Goal: Information Seeking & Learning: Understand process/instructions

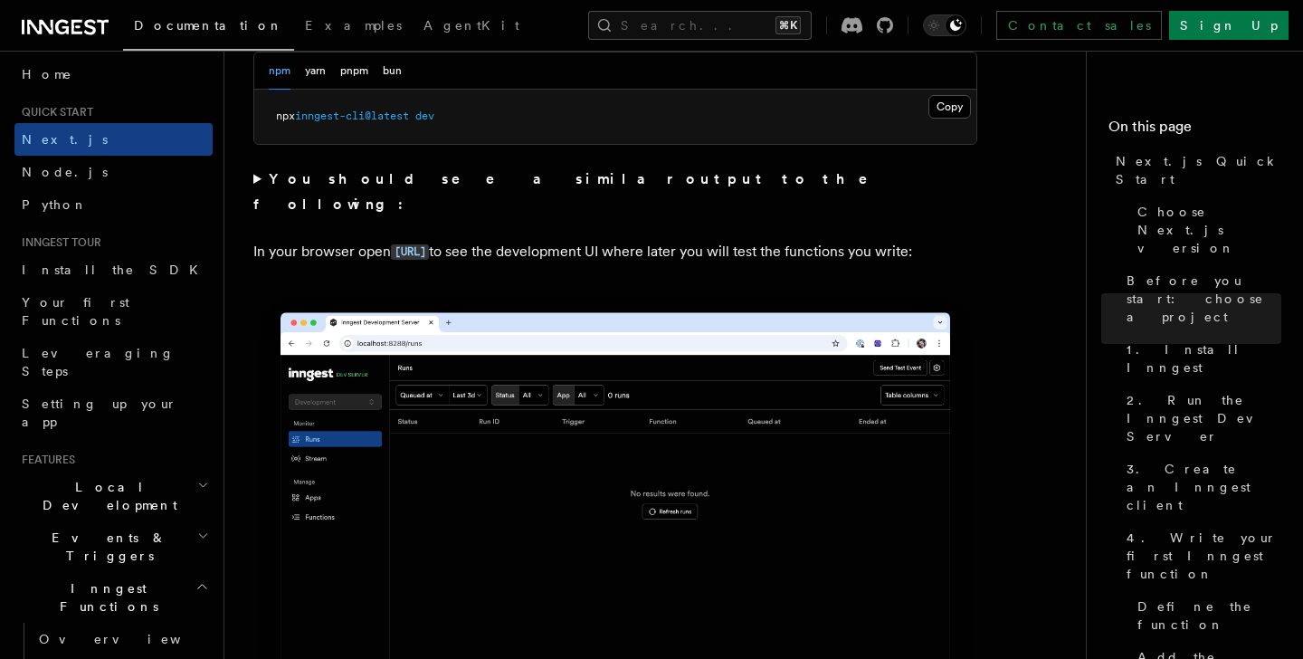
scroll to position [1366, 0]
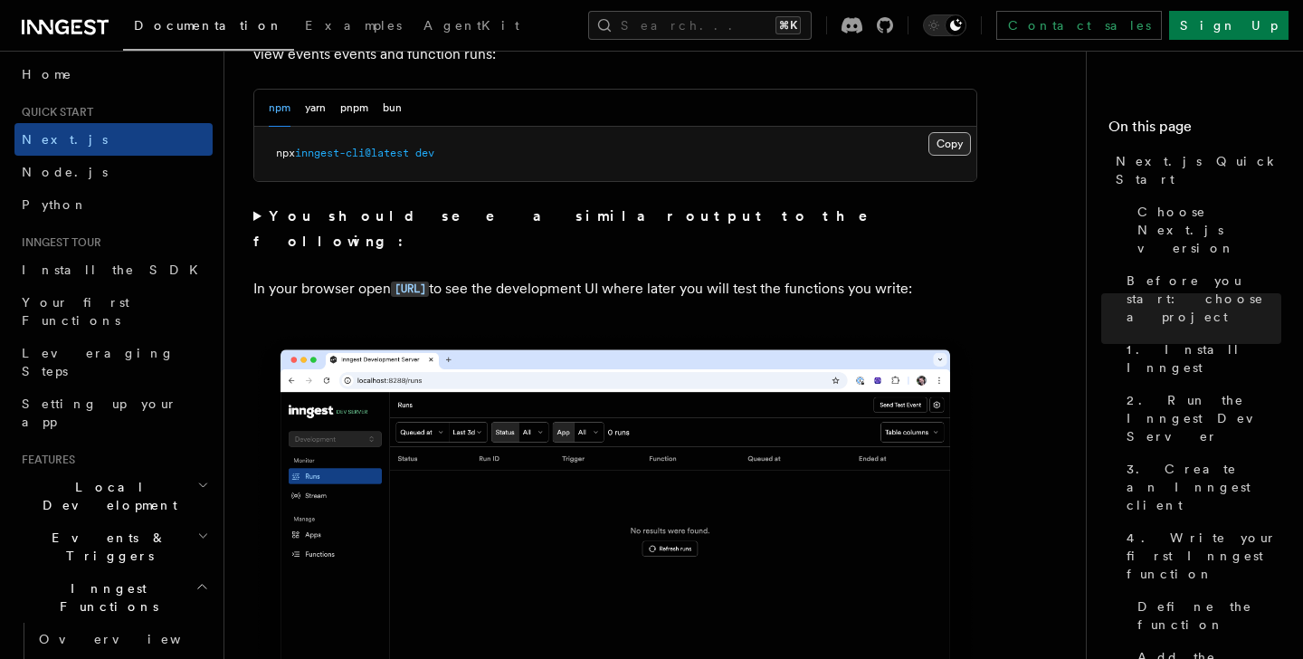
click at [949, 144] on button "Copy Copied" at bounding box center [949, 144] width 43 height 24
click at [255, 213] on summary "You should see a similar output to the following:" at bounding box center [615, 229] width 724 height 51
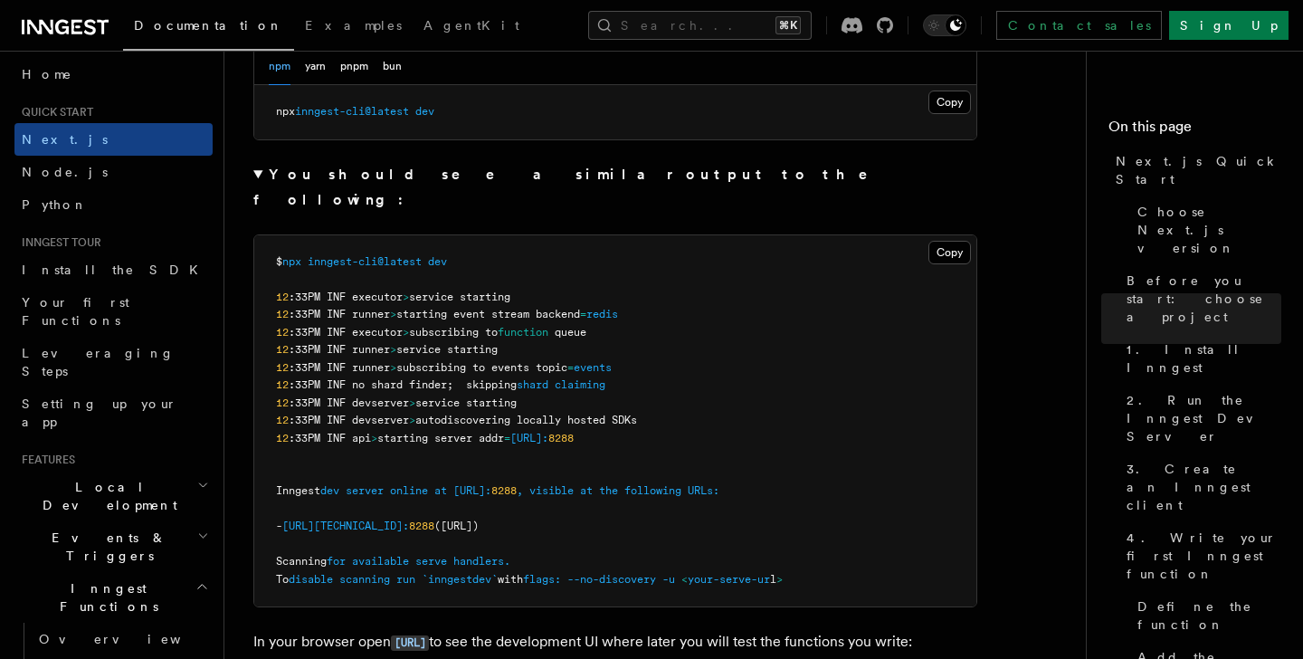
scroll to position [1408, 0]
click at [946, 240] on button "Copy Copied" at bounding box center [949, 252] width 43 height 24
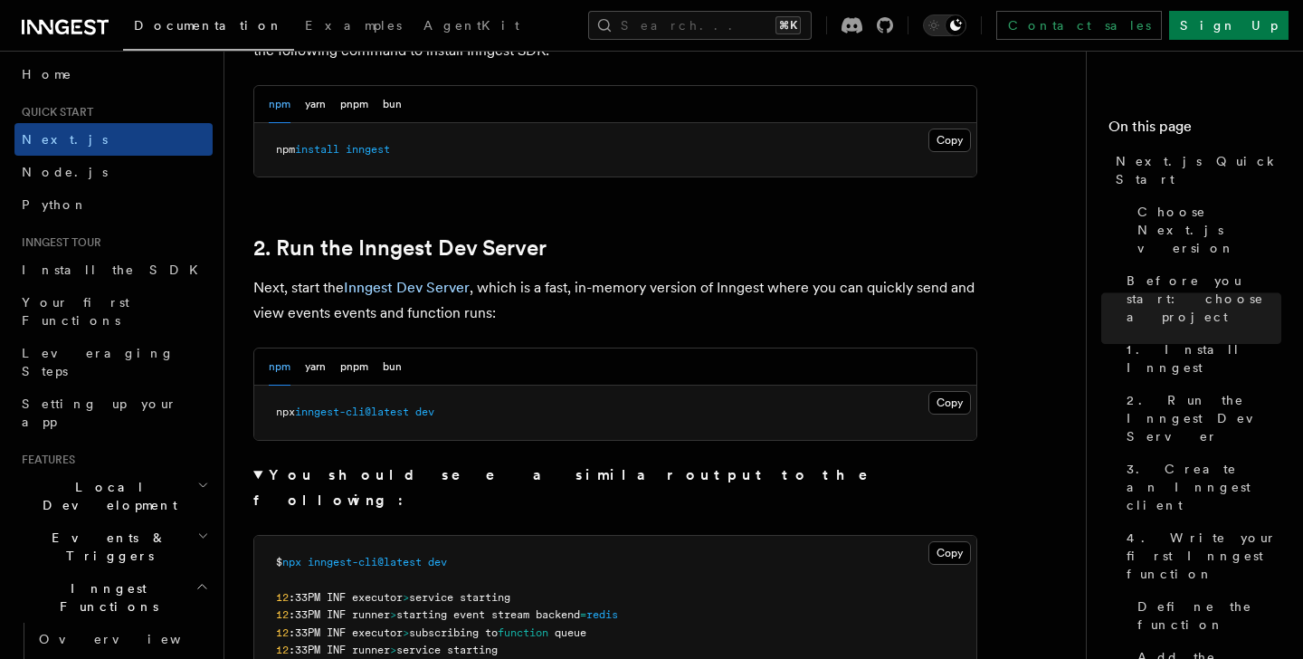
scroll to position [1073, 0]
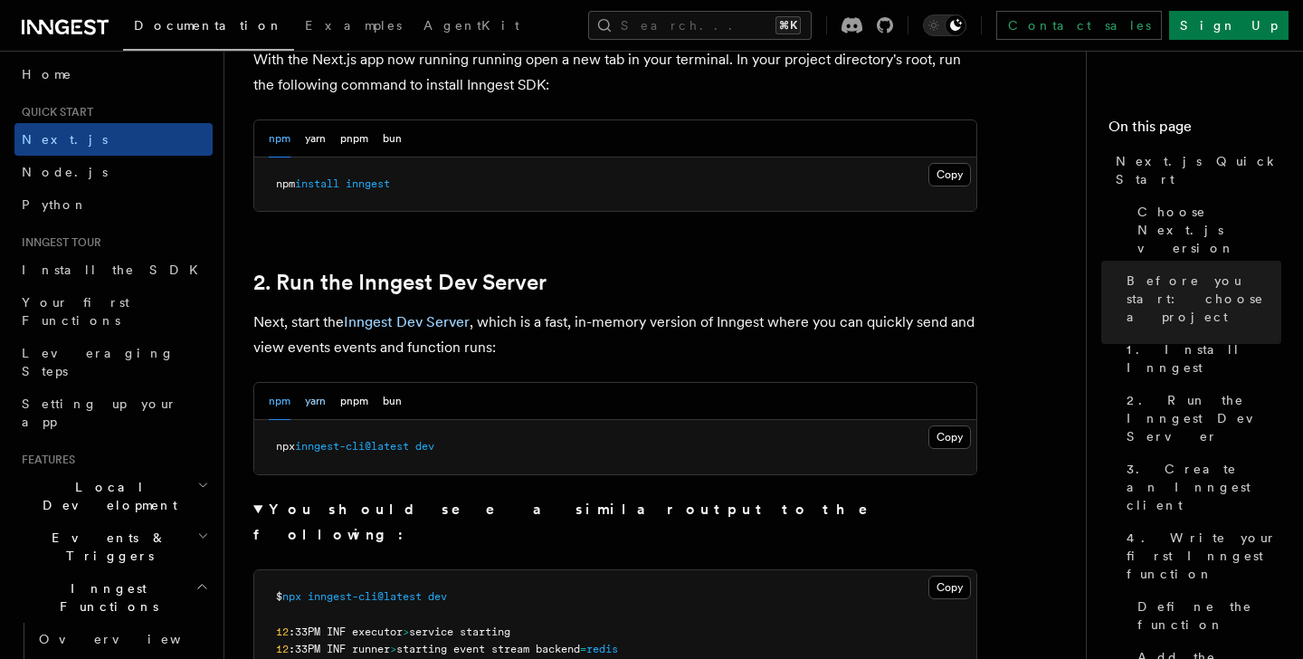
click at [313, 403] on button "yarn" at bounding box center [315, 401] width 21 height 37
click at [372, 403] on div "npm yarn pnpm bun" at bounding box center [335, 401] width 133 height 37
click at [360, 403] on button "pnpm" at bounding box center [354, 401] width 28 height 37
click at [275, 411] on button "npm" at bounding box center [280, 401] width 22 height 37
click at [346, 408] on button "pnpm" at bounding box center [354, 401] width 28 height 37
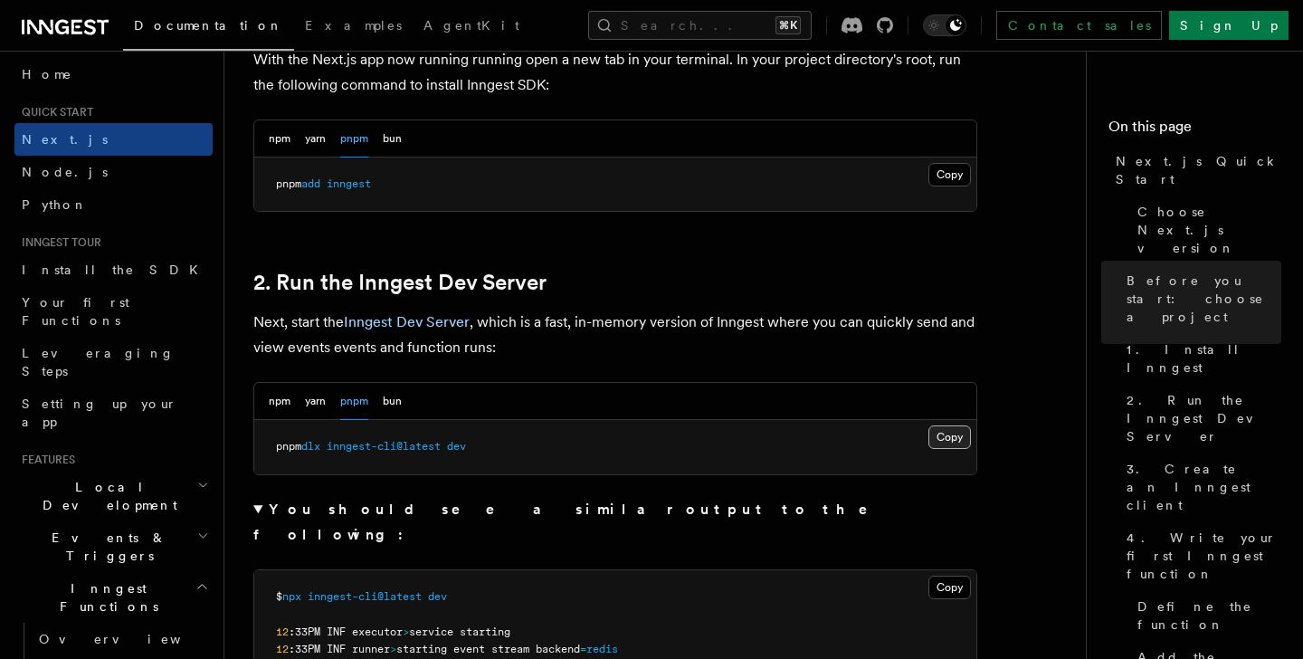
click at [951, 433] on button "Copy Copied" at bounding box center [949, 437] width 43 height 24
click at [267, 395] on div "npm yarn pnpm bun" at bounding box center [615, 401] width 722 height 37
click at [277, 403] on button "npm" at bounding box center [280, 401] width 22 height 37
click at [963, 439] on button "Copy Copied" at bounding box center [949, 437] width 43 height 24
click at [611, 274] on h2 "2. Run the Inngest Dev Server" at bounding box center [615, 282] width 724 height 25
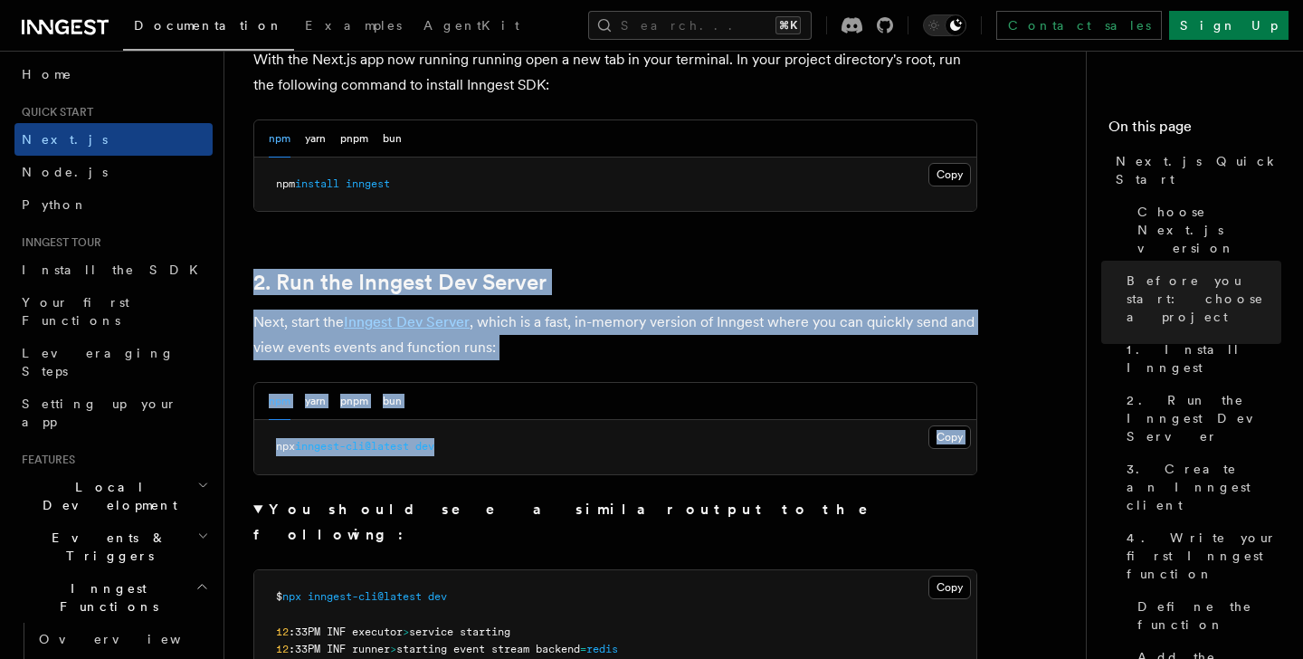
drag, startPoint x: 1001, startPoint y: 471, endPoint x: 269, endPoint y: 263, distance: 761.7
copy article "2. Run the Inngest Dev Server Next, start the Inngest Dev Server , which is a f…"
click at [801, 418] on div "npm yarn pnpm bun" at bounding box center [615, 401] width 722 height 37
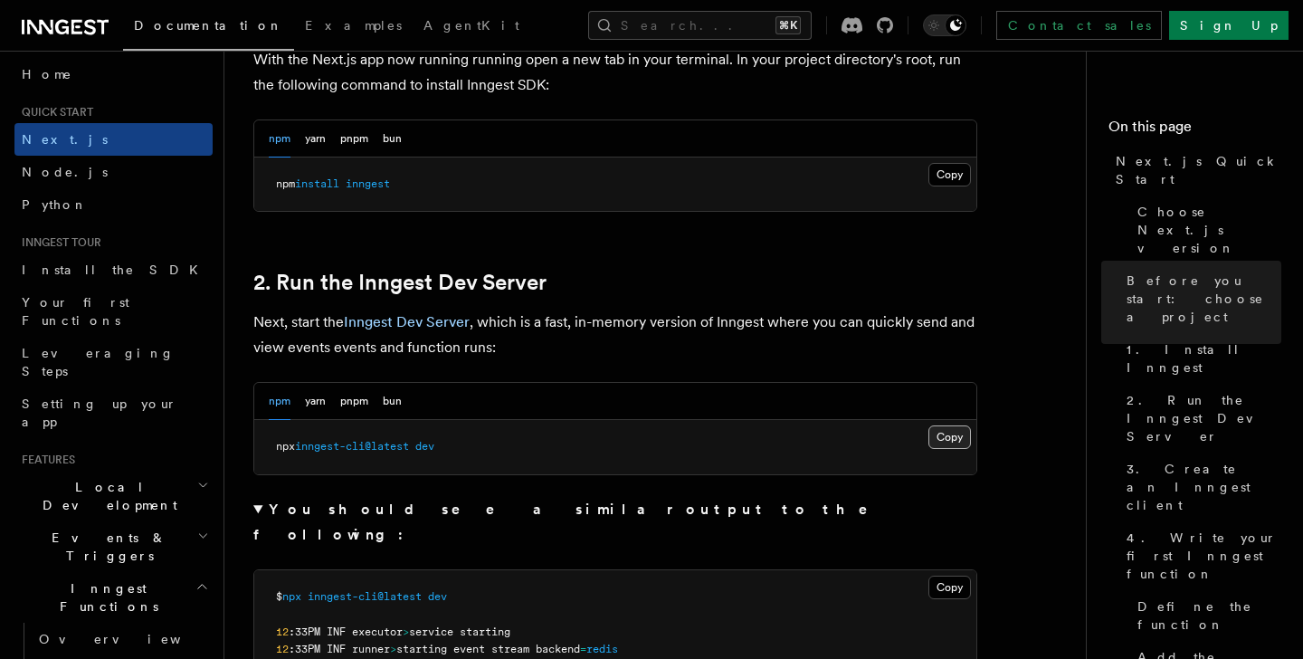
click at [948, 441] on button "Copy Copied" at bounding box center [949, 437] width 43 height 24
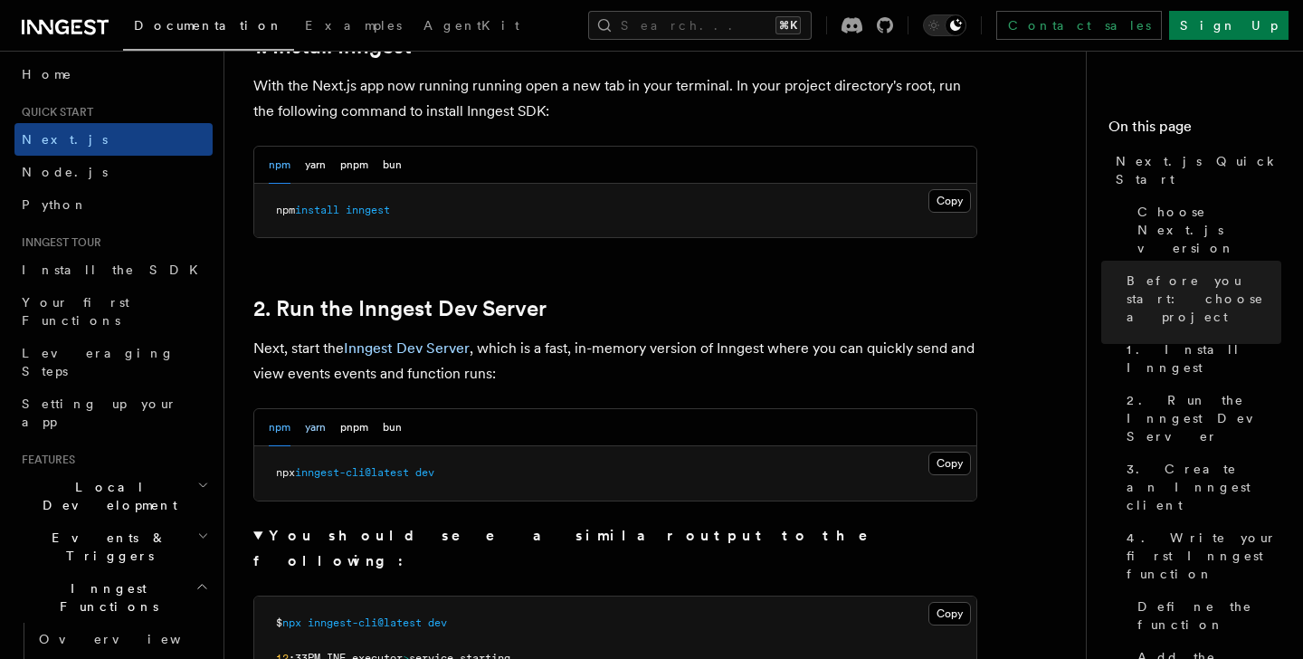
click at [315, 431] on button "yarn" at bounding box center [315, 427] width 21 height 37
click at [934, 469] on button "Copy Copied" at bounding box center [949, 463] width 43 height 24
click at [281, 425] on button "npm" at bounding box center [280, 427] width 22 height 37
click at [314, 431] on button "yarn" at bounding box center [315, 427] width 21 height 37
click at [289, 424] on button "npm" at bounding box center [280, 427] width 22 height 37
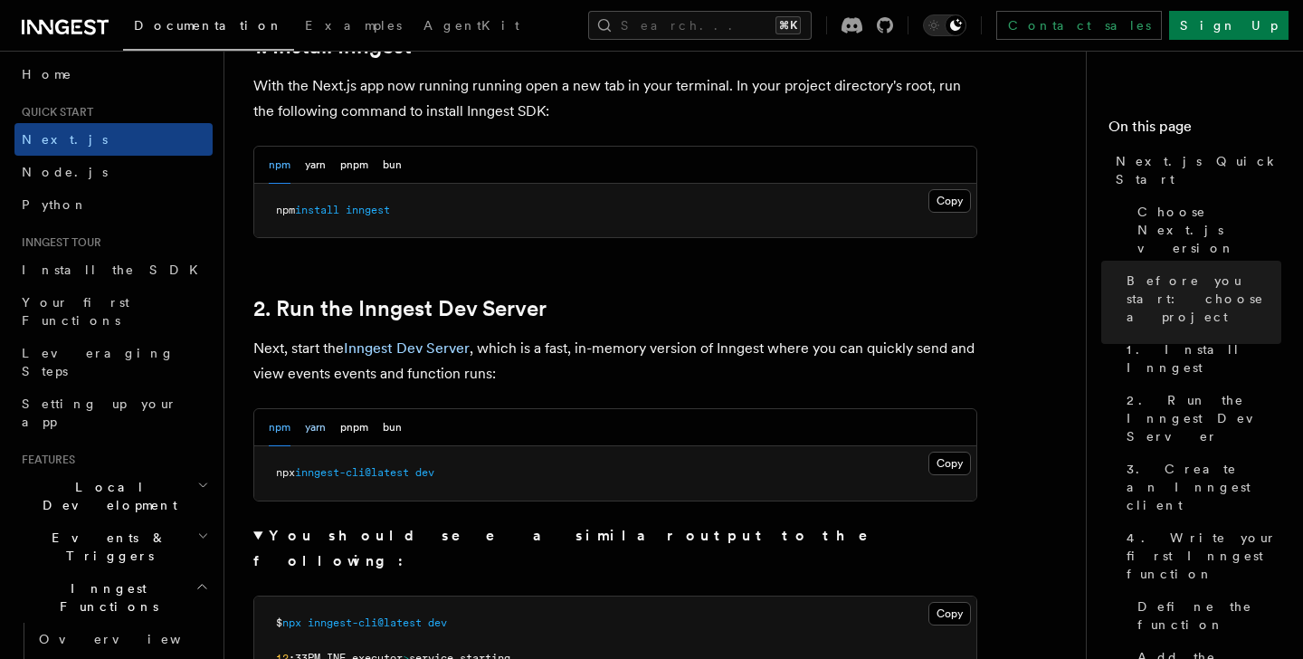
click at [313, 429] on button "yarn" at bounding box center [315, 427] width 21 height 37
click at [349, 428] on button "pnpm" at bounding box center [354, 427] width 28 height 37
click at [389, 430] on button "bun" at bounding box center [392, 427] width 19 height 37
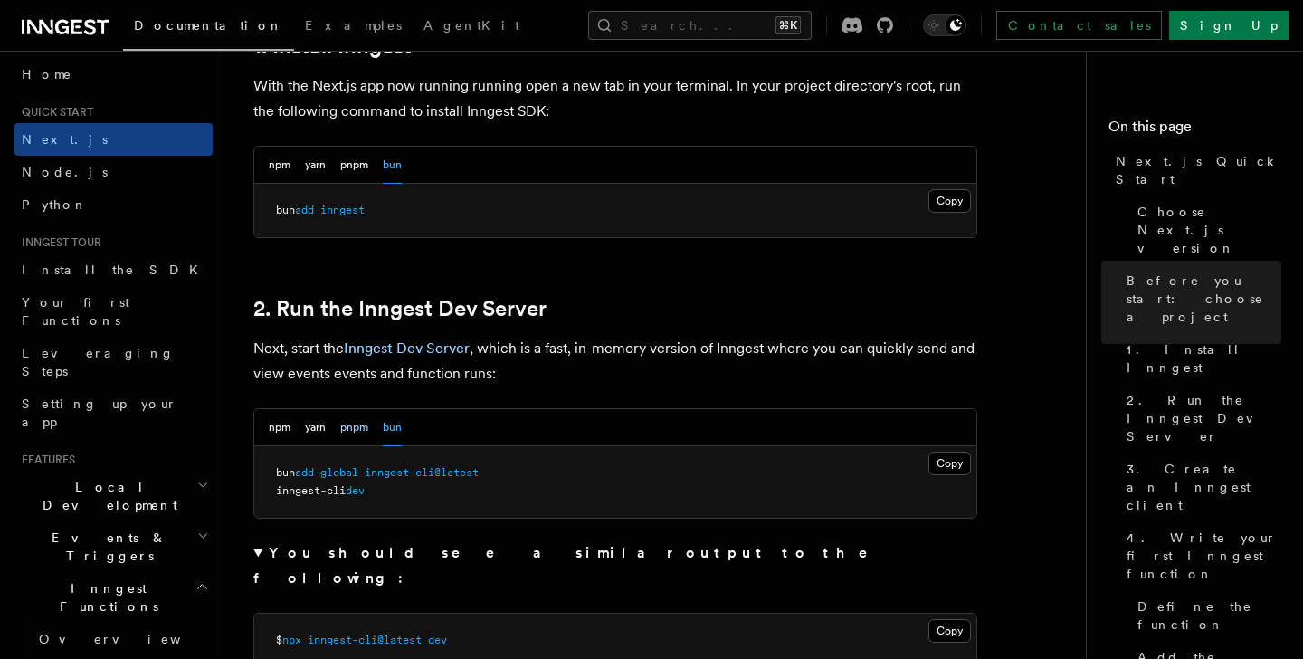
click at [362, 424] on button "pnpm" at bounding box center [354, 427] width 28 height 37
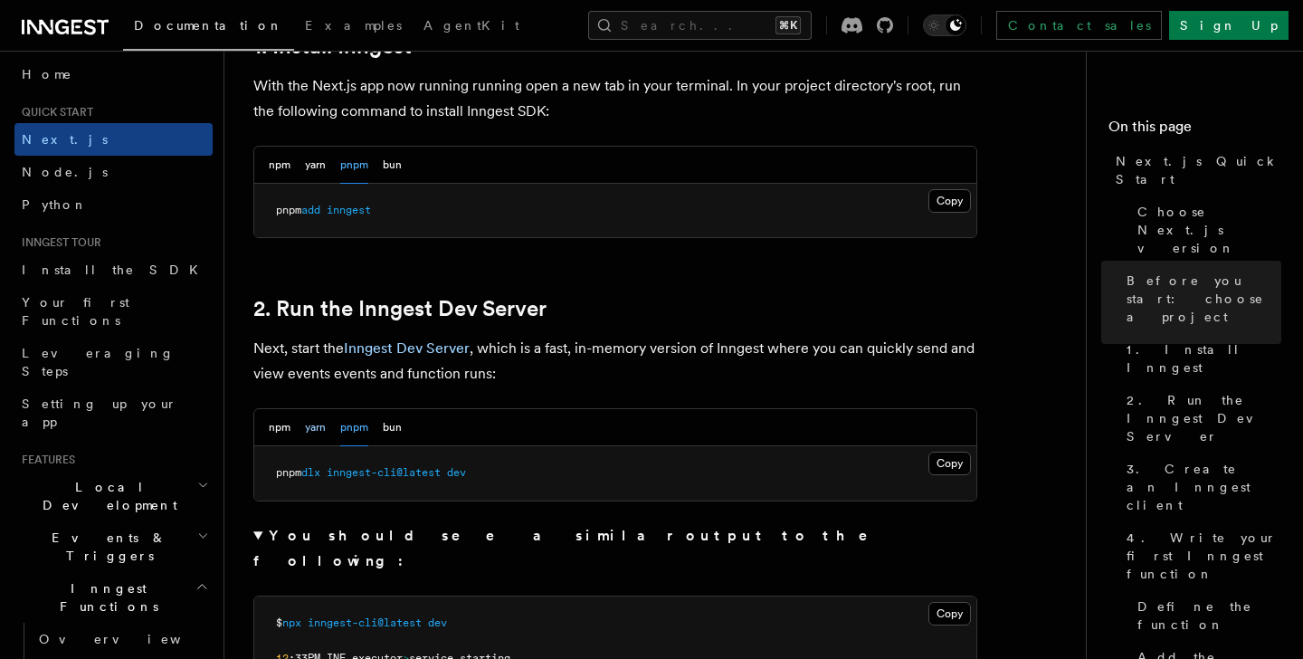
click at [314, 420] on button "yarn" at bounding box center [315, 427] width 21 height 37
click at [276, 431] on button "npm" at bounding box center [280, 427] width 22 height 37
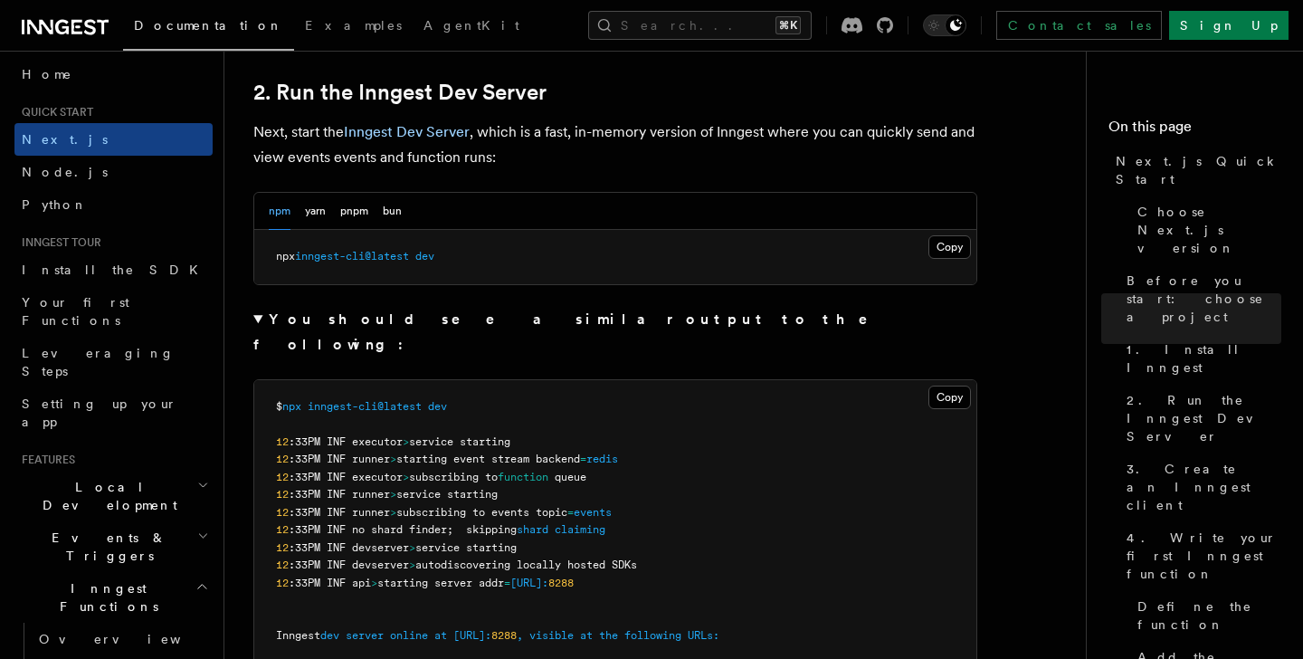
scroll to position [1260, 0]
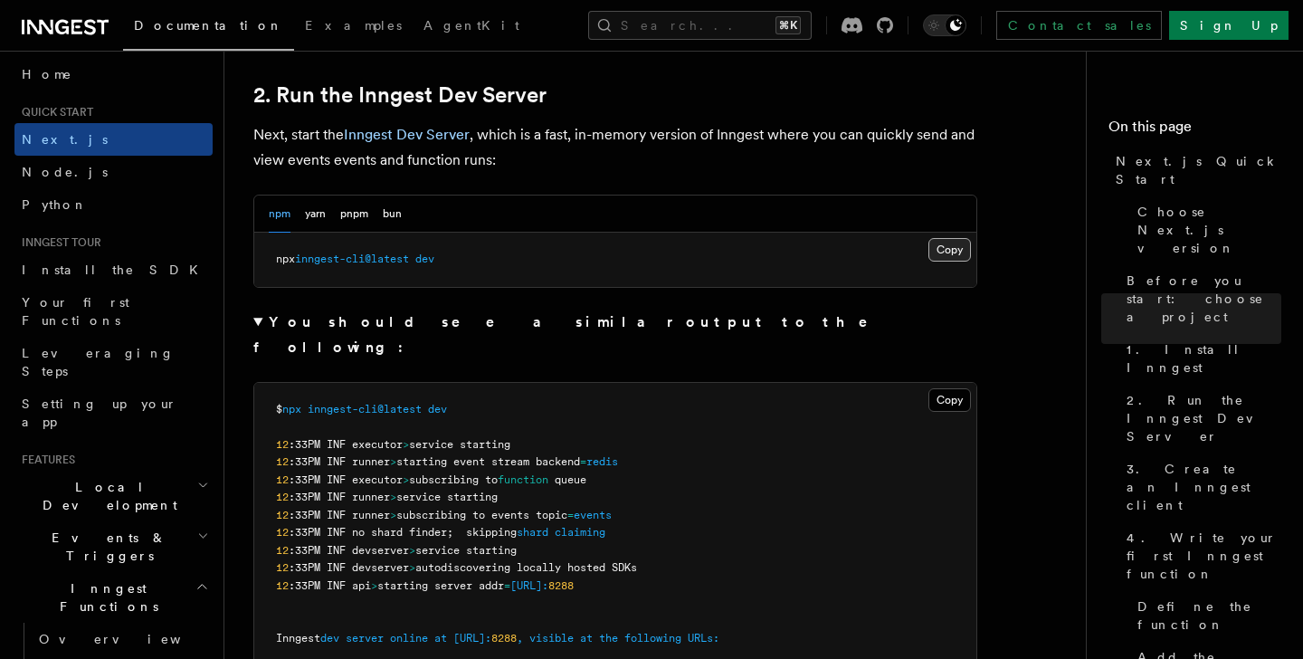
click at [934, 254] on button "Copy Copied" at bounding box center [949, 250] width 43 height 24
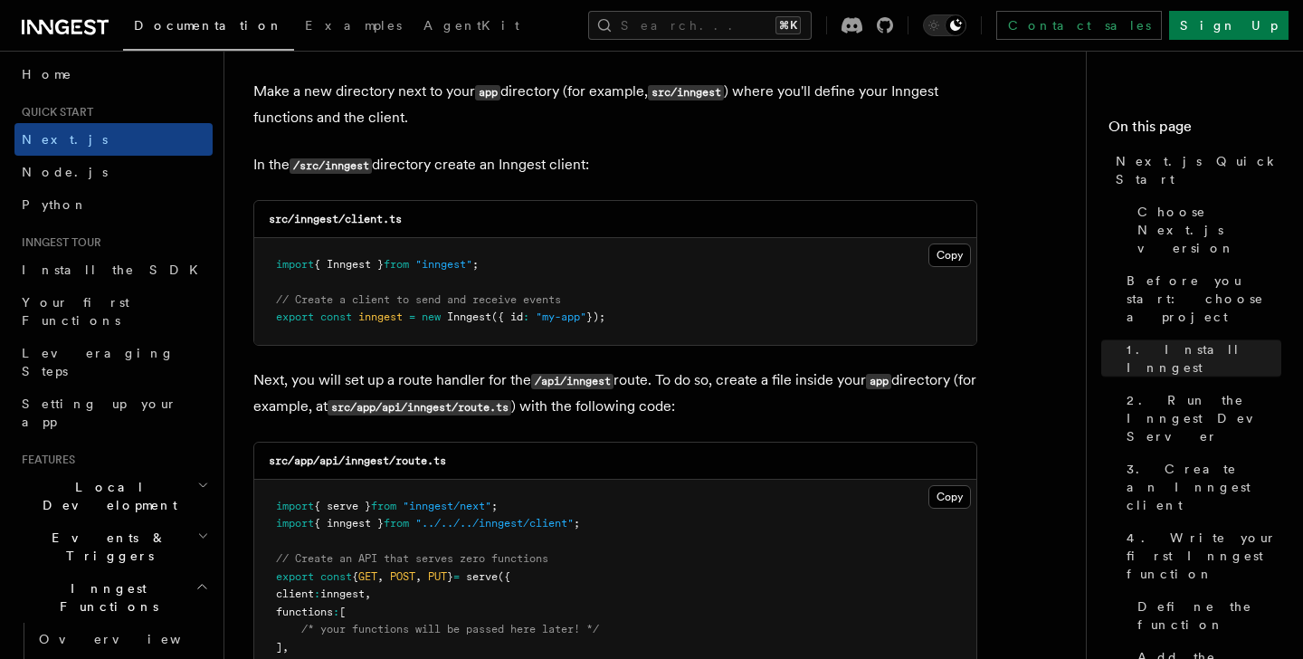
scroll to position [2654, 0]
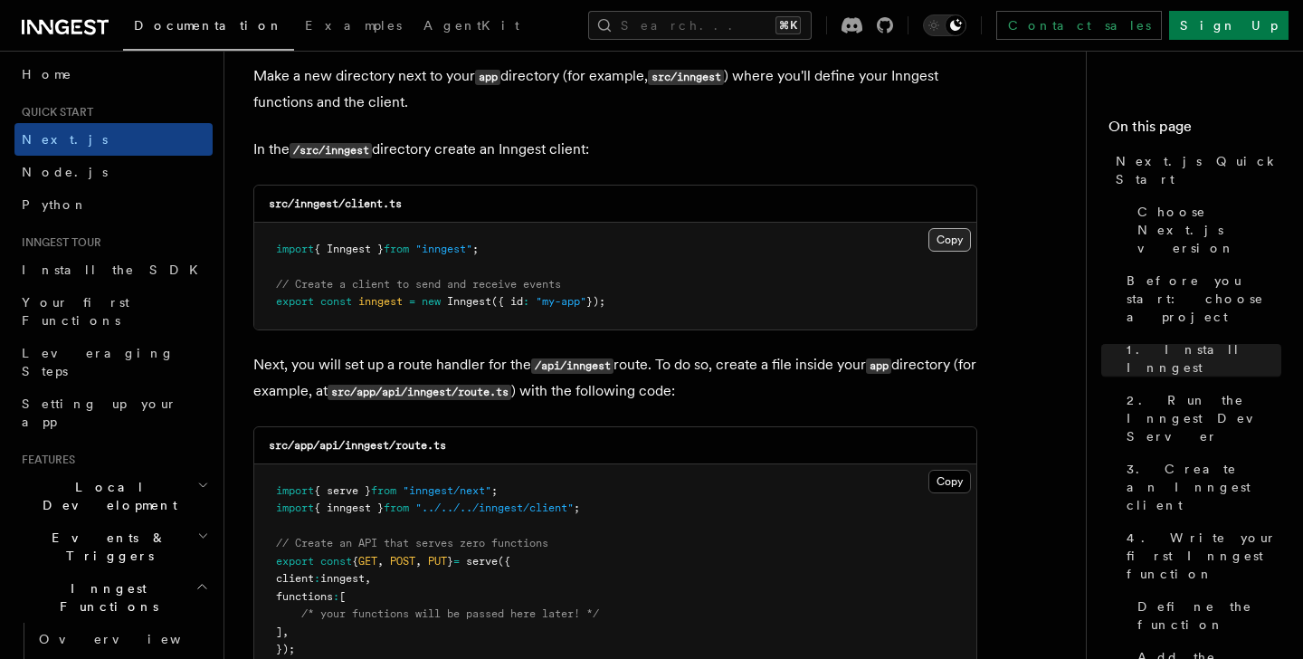
click at [947, 242] on button "Copy Copied" at bounding box center [949, 240] width 43 height 24
click at [605, 298] on span "});" at bounding box center [595, 301] width 19 height 13
click at [943, 488] on button "Copy Copied" at bounding box center [949, 481] width 43 height 24
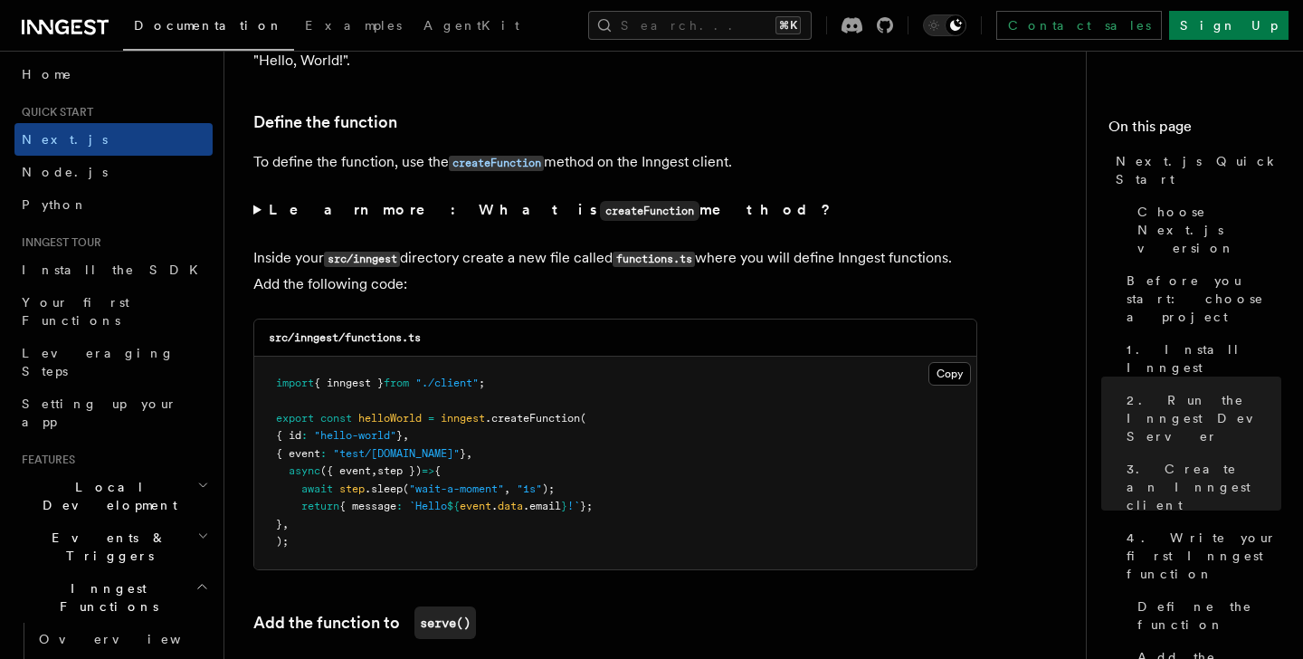
scroll to position [3440, 0]
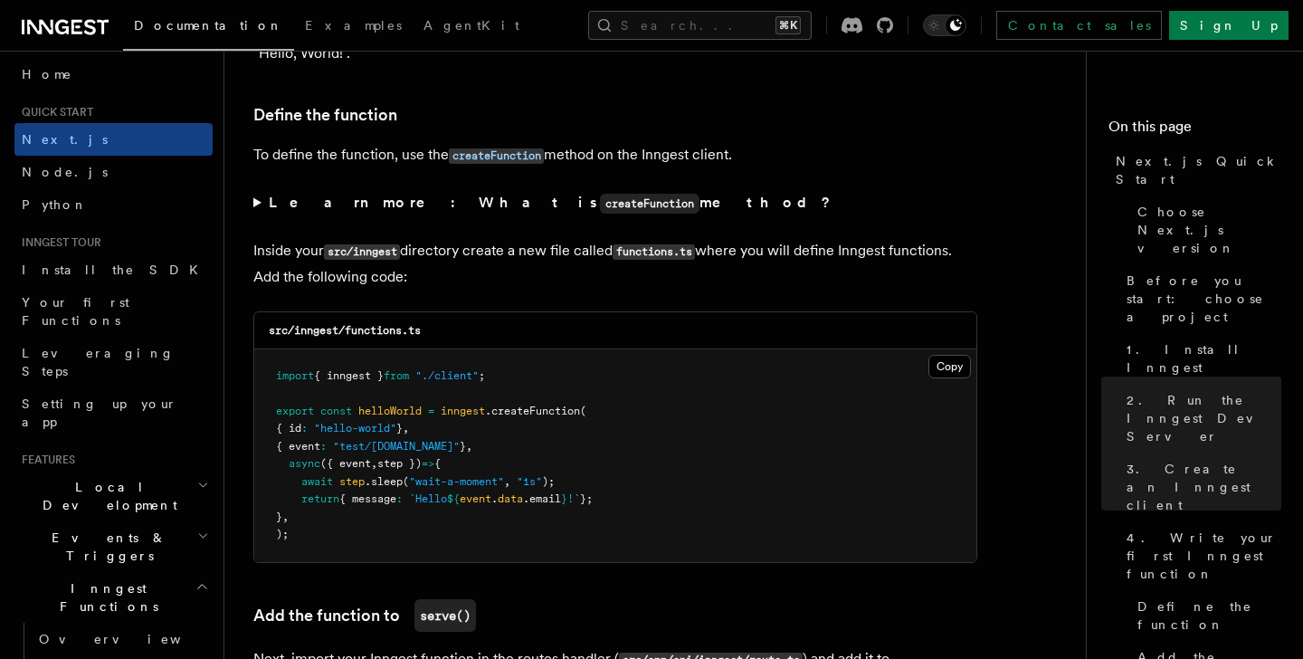
click at [930, 356] on pre "import { inngest } from "./client" ; export const helloWorld = inngest .createF…" at bounding box center [615, 455] width 722 height 213
click at [943, 376] on button "Copy Copied" at bounding box center [949, 367] width 43 height 24
click at [950, 356] on pre "import { inngest } from "./client" ; export const helloWorld = inngest .createF…" at bounding box center [615, 455] width 722 height 213
click at [950, 378] on button "Copy Copied" at bounding box center [949, 367] width 43 height 24
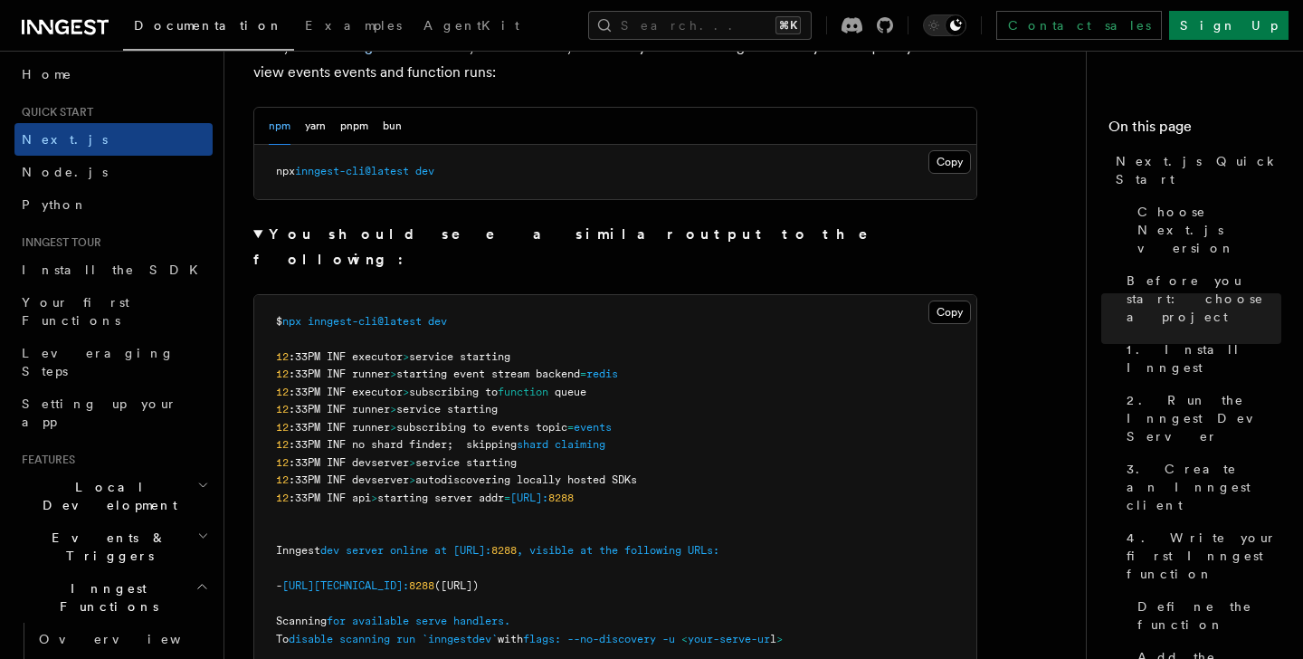
scroll to position [946, 0]
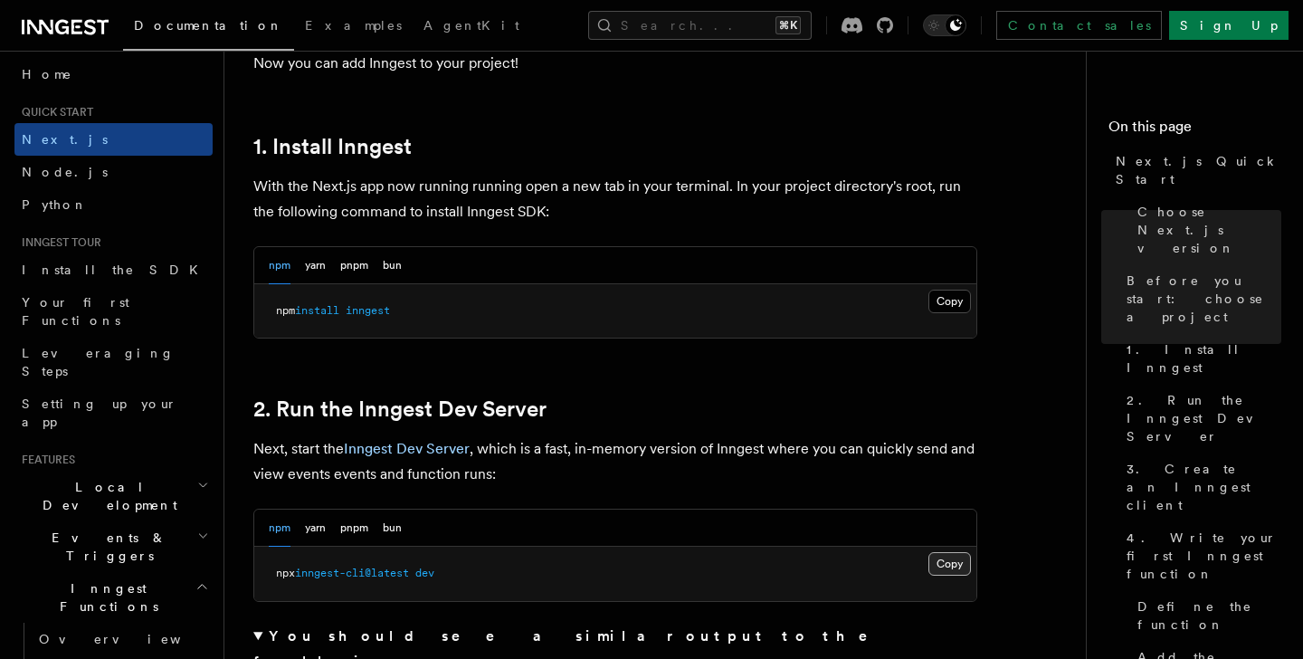
click at [947, 562] on button "Copy Copied" at bounding box center [949, 564] width 43 height 24
click at [937, 574] on button "Copy Copied" at bounding box center [949, 564] width 43 height 24
click at [410, 453] on link "Inngest Dev Server" at bounding box center [407, 448] width 126 height 17
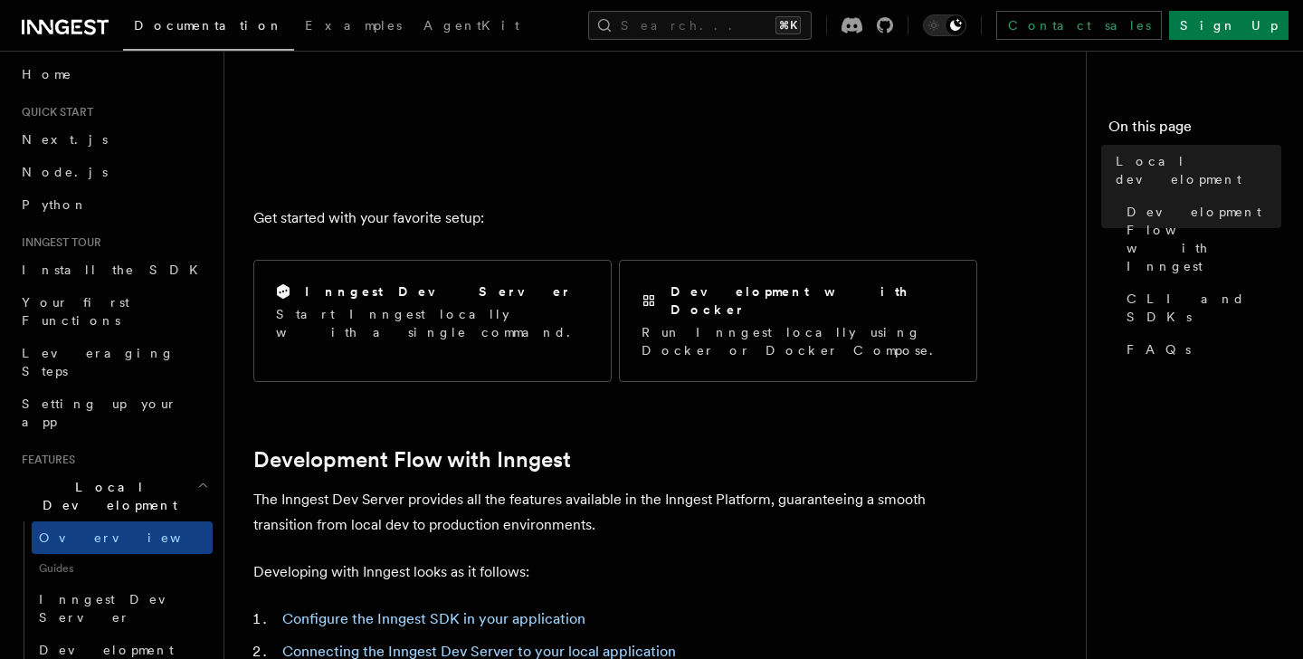
scroll to position [579, 0]
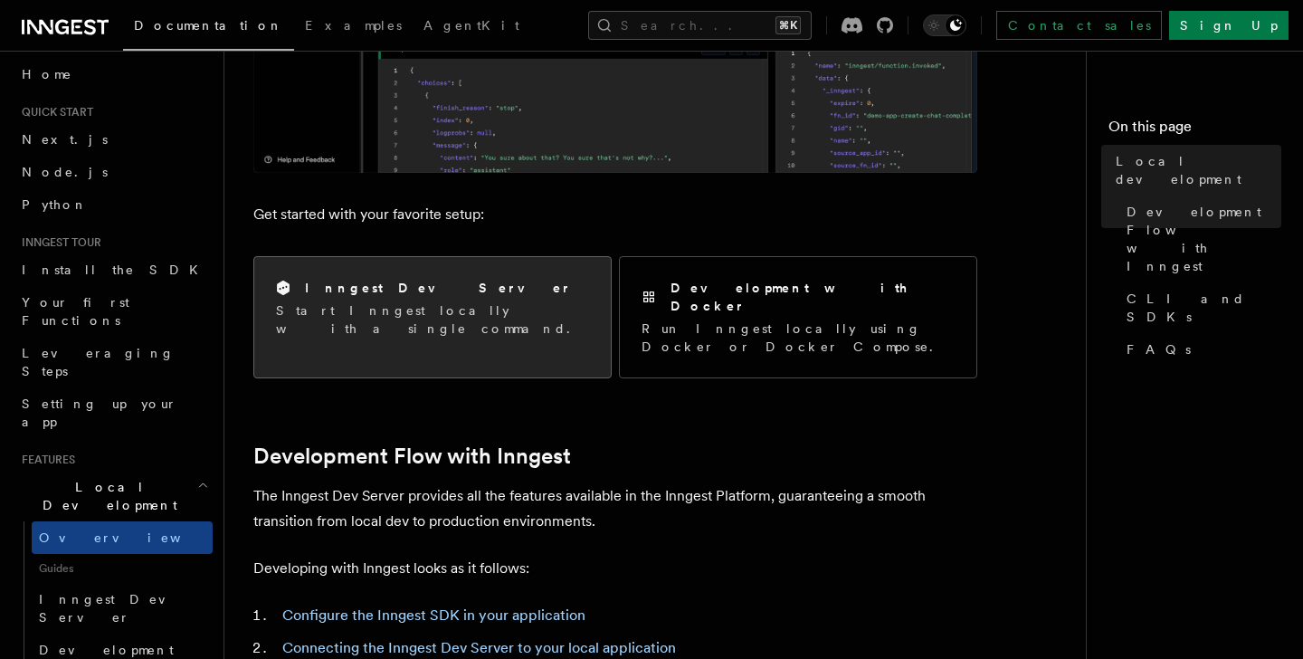
click at [535, 318] on div "Inngest Dev Server Start Inngest locally with a single command." at bounding box center [432, 308] width 356 height 102
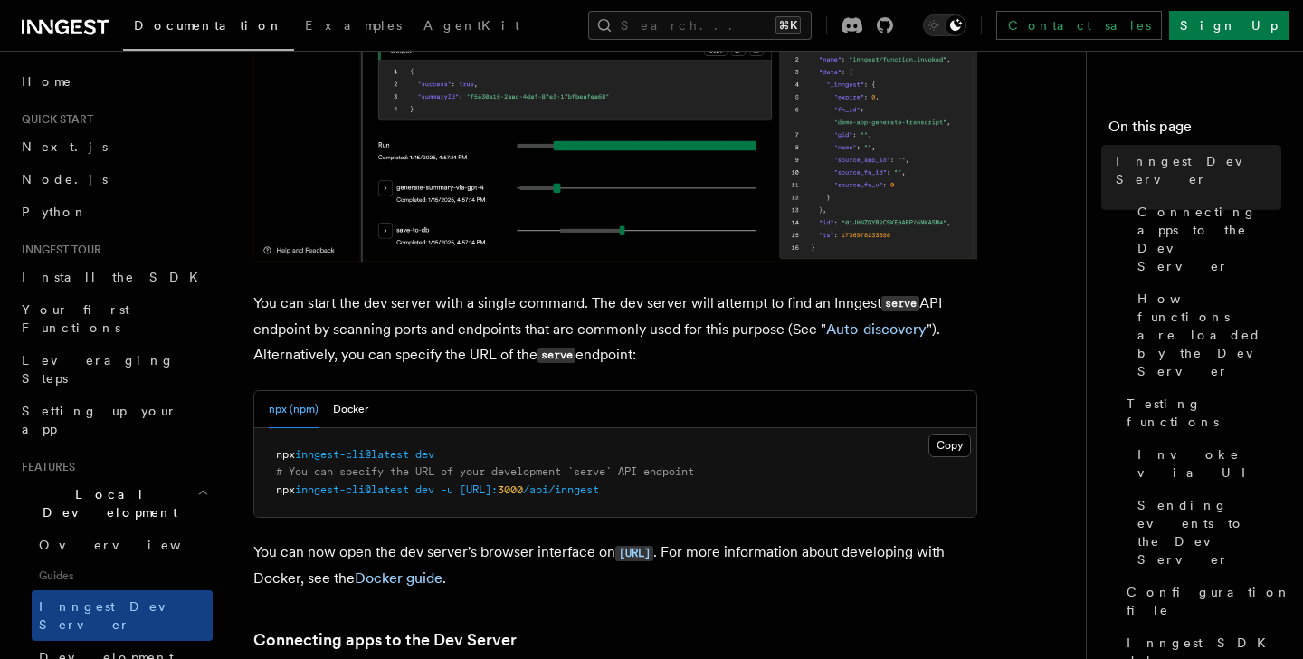
scroll to position [536, 0]
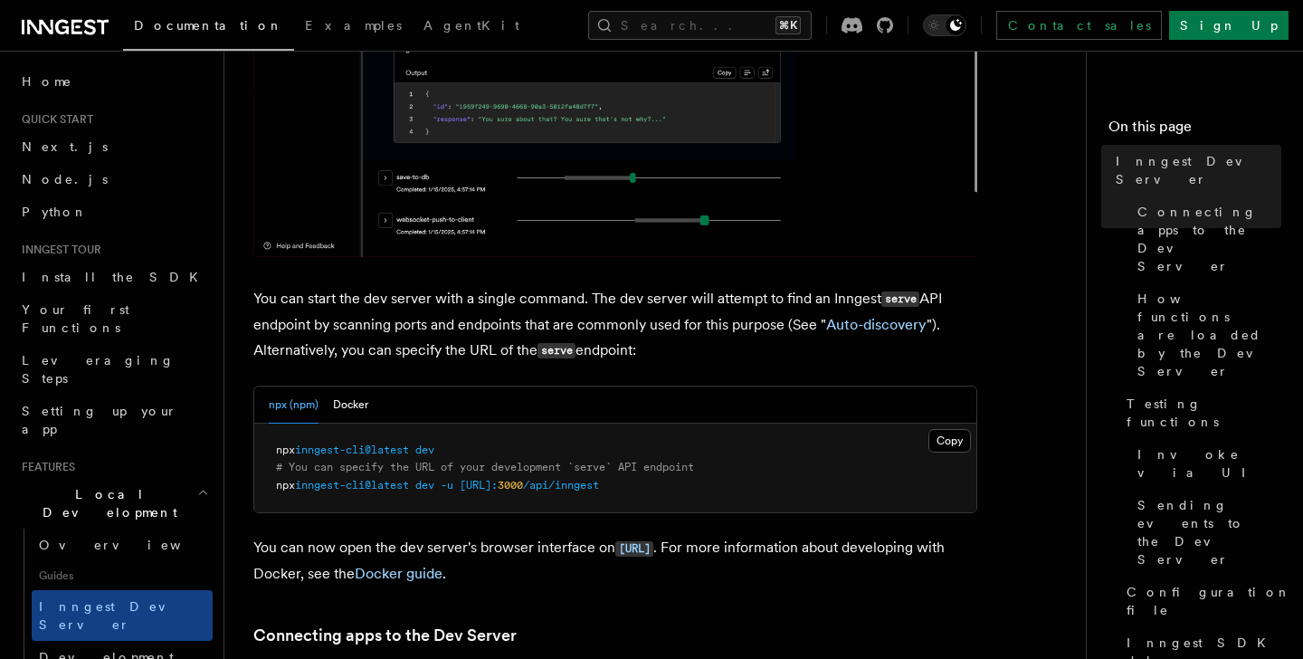
click at [599, 489] on span "/api/inngest" at bounding box center [561, 485] width 76 height 13
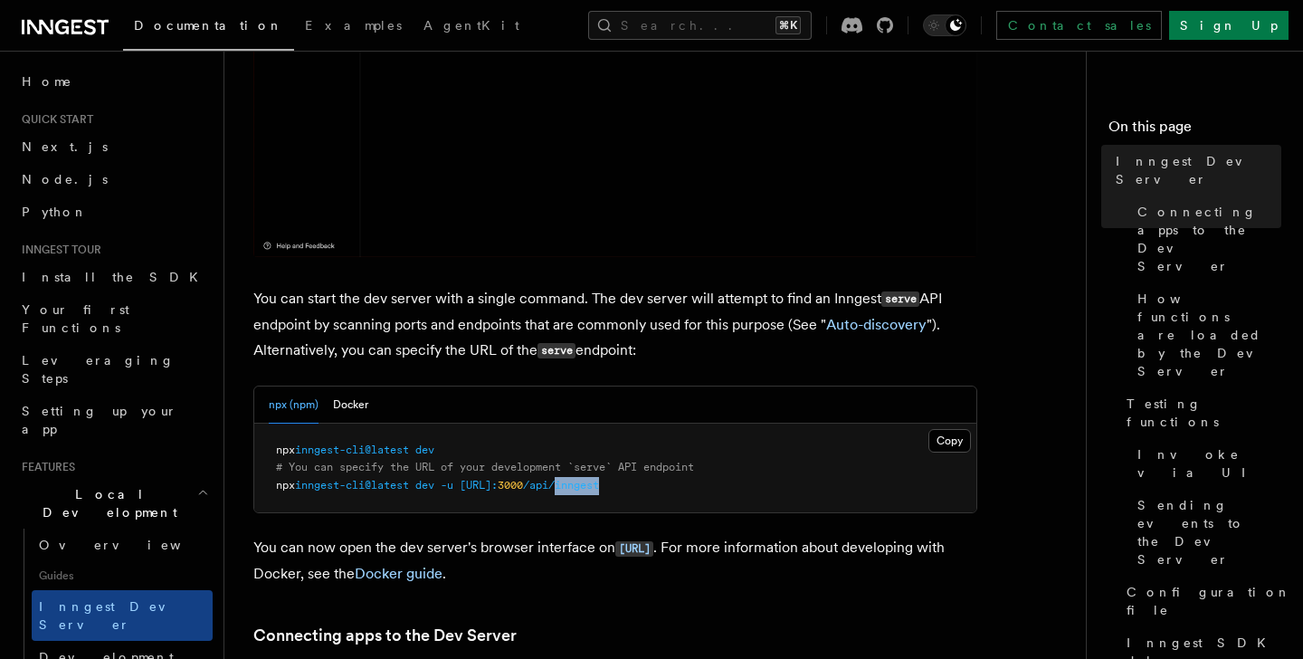
click at [599, 489] on span "/api/inngest" at bounding box center [561, 485] width 76 height 13
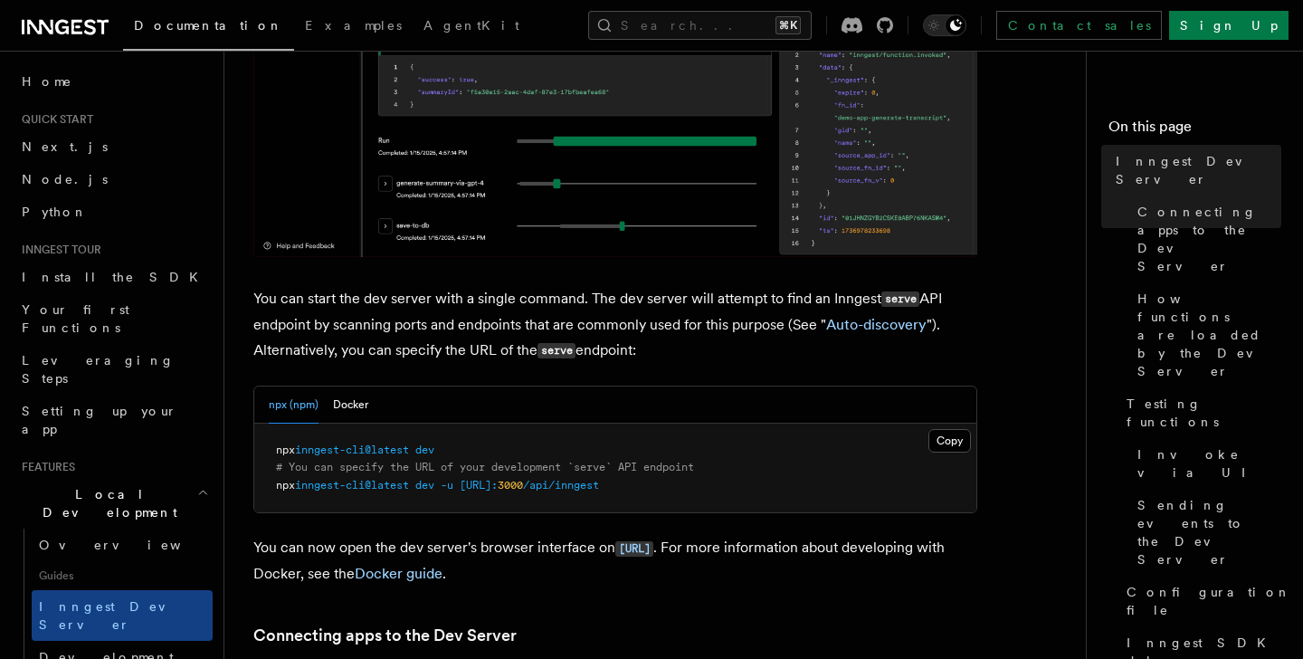
click at [766, 488] on pre "npx inngest-cli@latest dev # You can specify the URL of your development `serve…" at bounding box center [615, 468] width 722 height 90
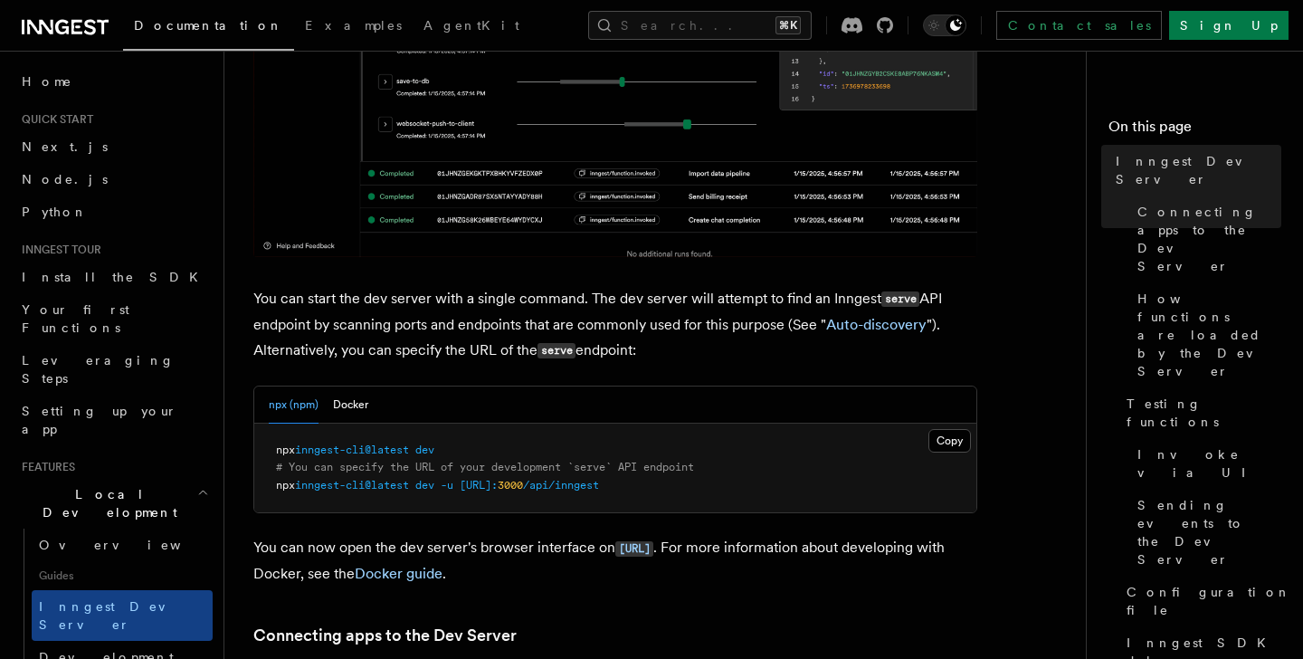
click at [599, 488] on span "/api/inngest" at bounding box center [561, 485] width 76 height 13
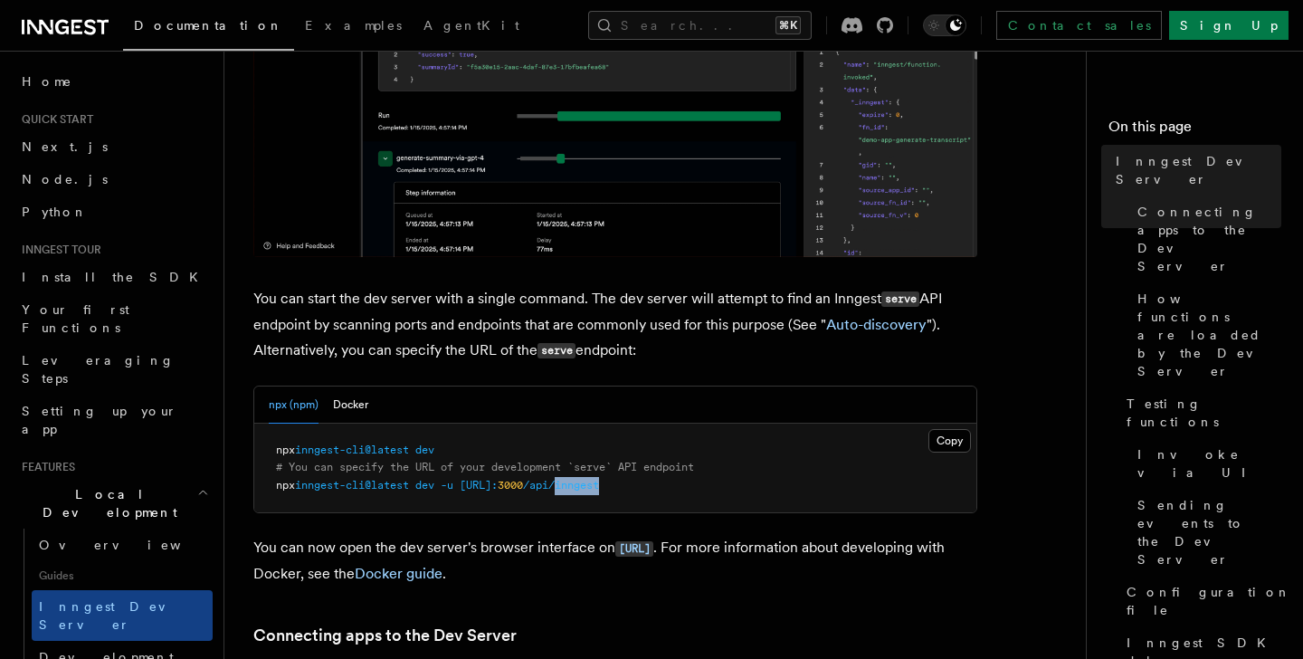
click at [599, 488] on span "/api/inngest" at bounding box center [561, 485] width 76 height 13
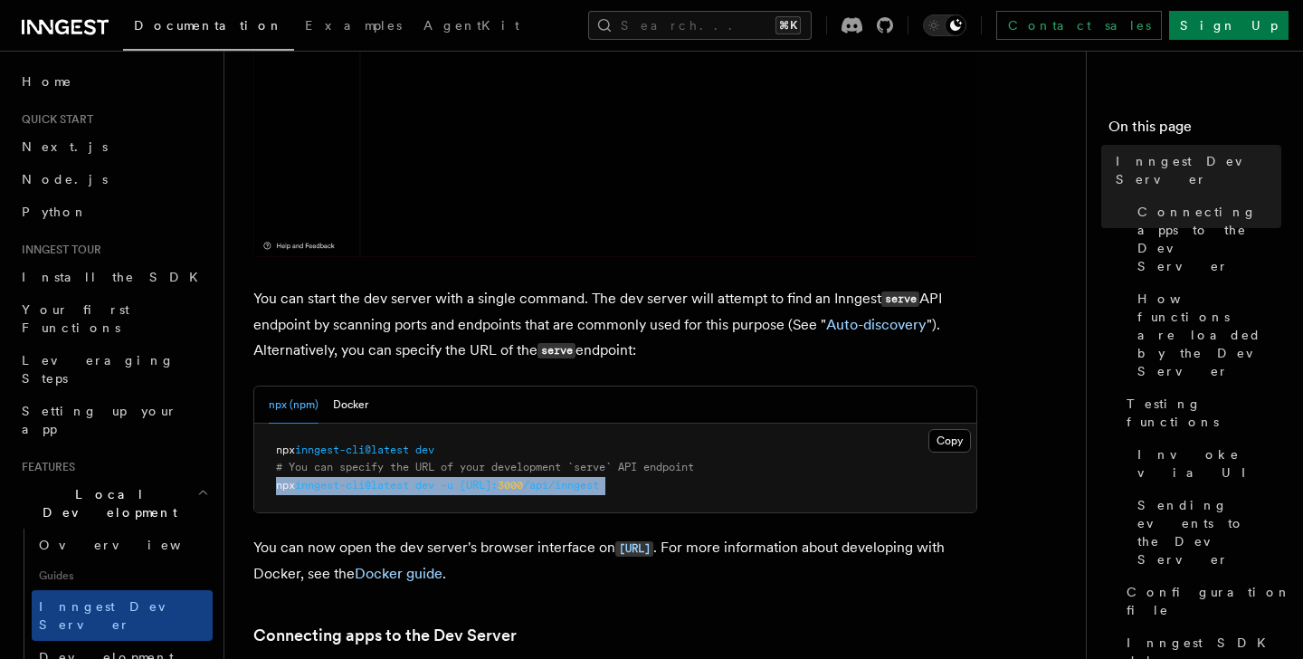
click at [599, 488] on span "/api/inngest" at bounding box center [561, 485] width 76 height 13
copy article "npx inngest-cli@latest dev -u http://localhost: 3000 /api/inngest"
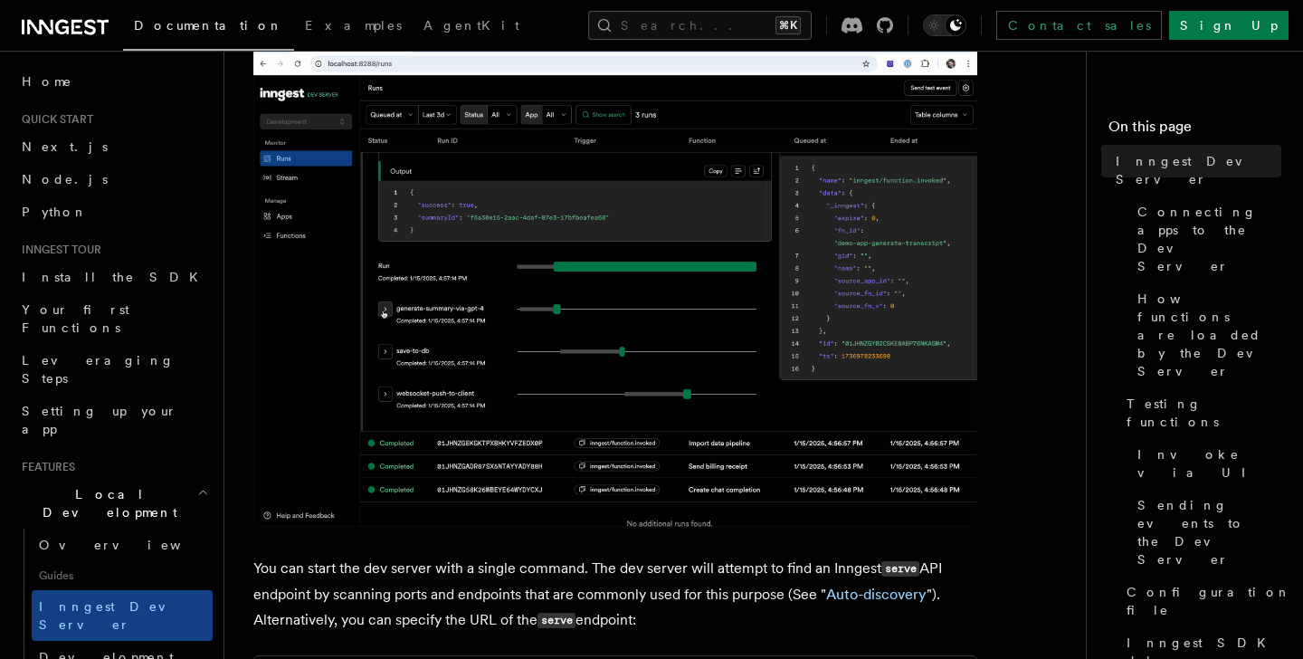
scroll to position [0, 0]
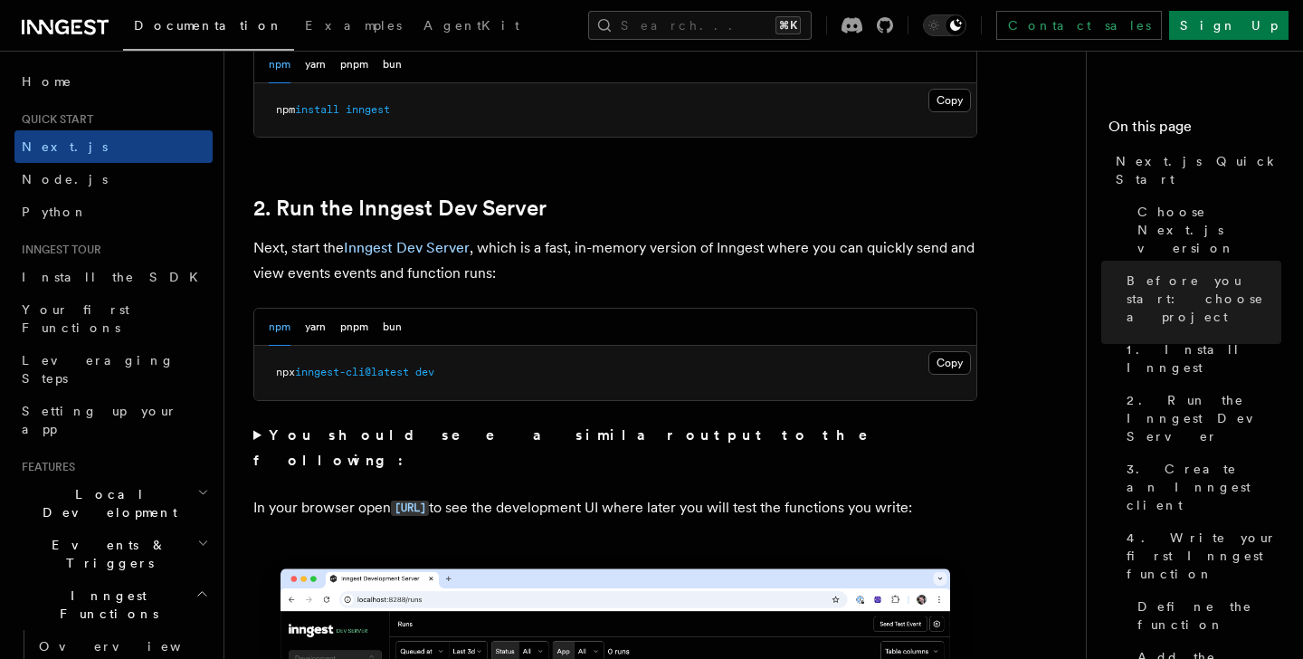
scroll to position [1128, 0]
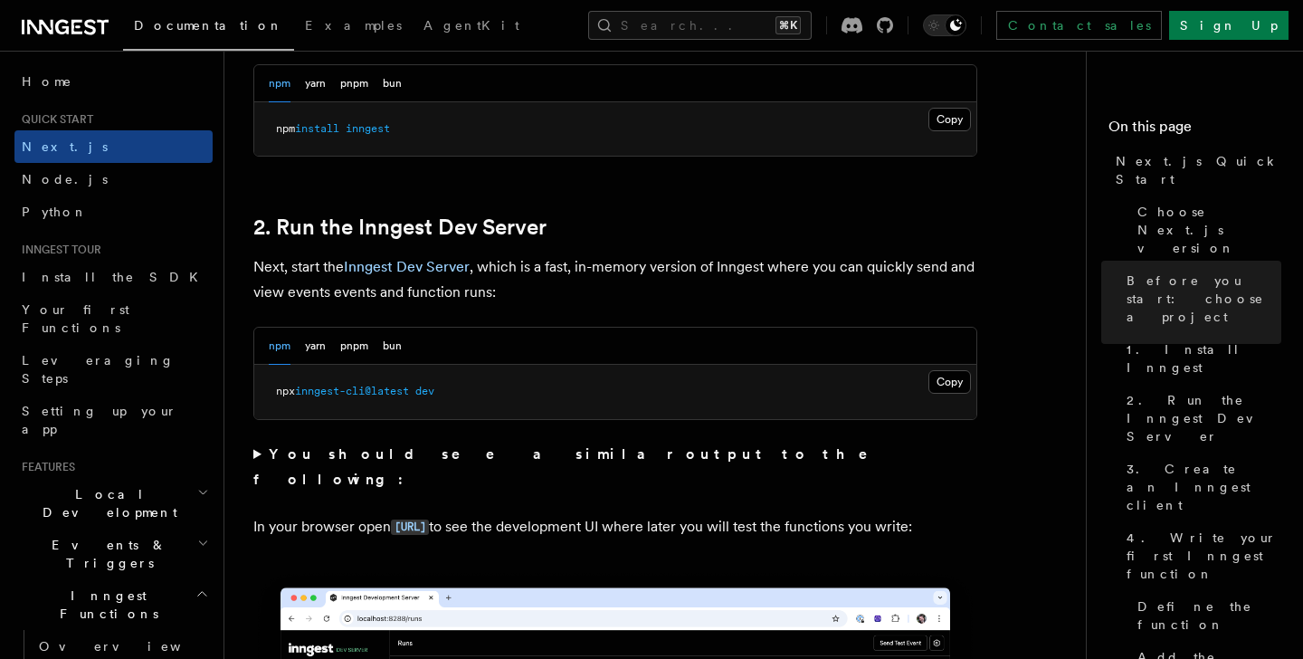
click at [413, 458] on strong "You should see a similar output to the following:" at bounding box center [573, 466] width 640 height 43
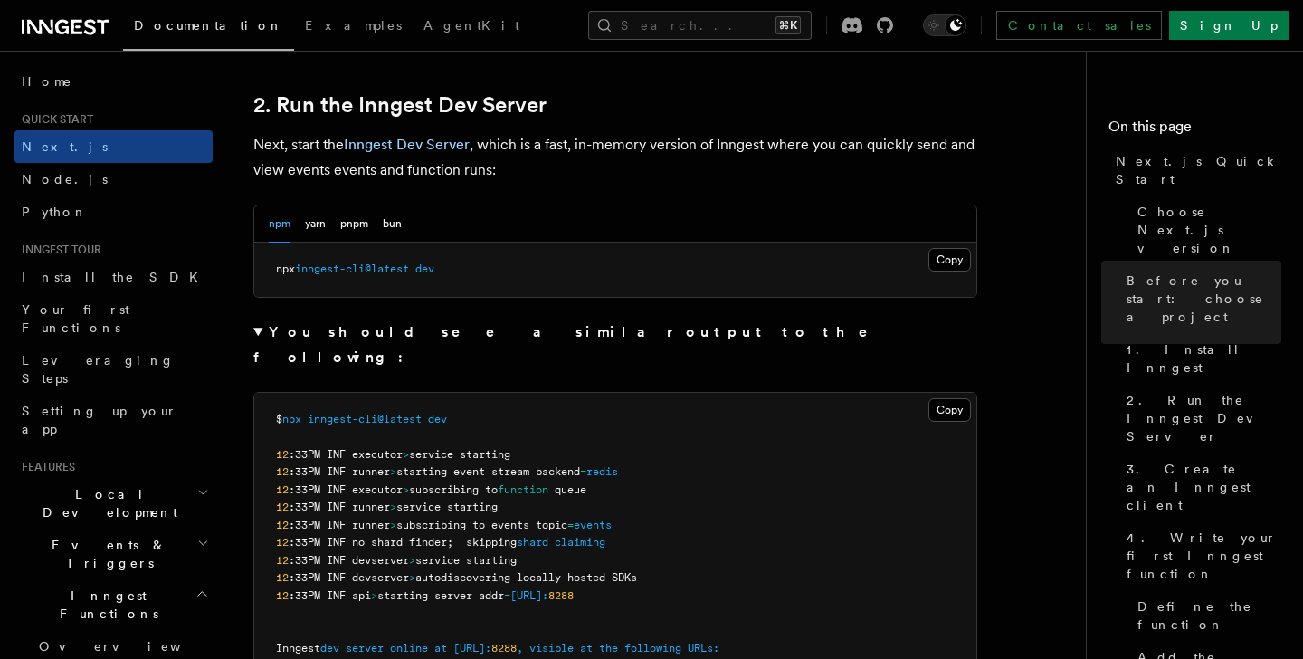
scroll to position [1249, 0]
click at [944, 399] on button "Copy Copied" at bounding box center [949, 411] width 43 height 24
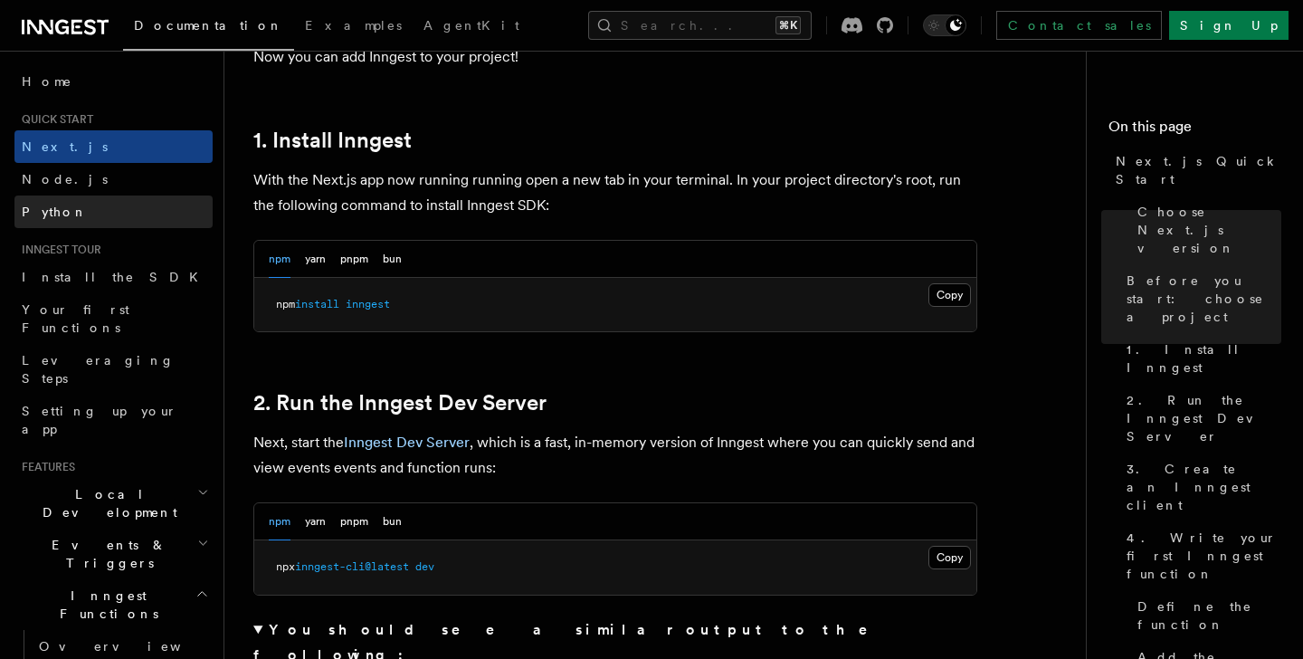
scroll to position [933, 0]
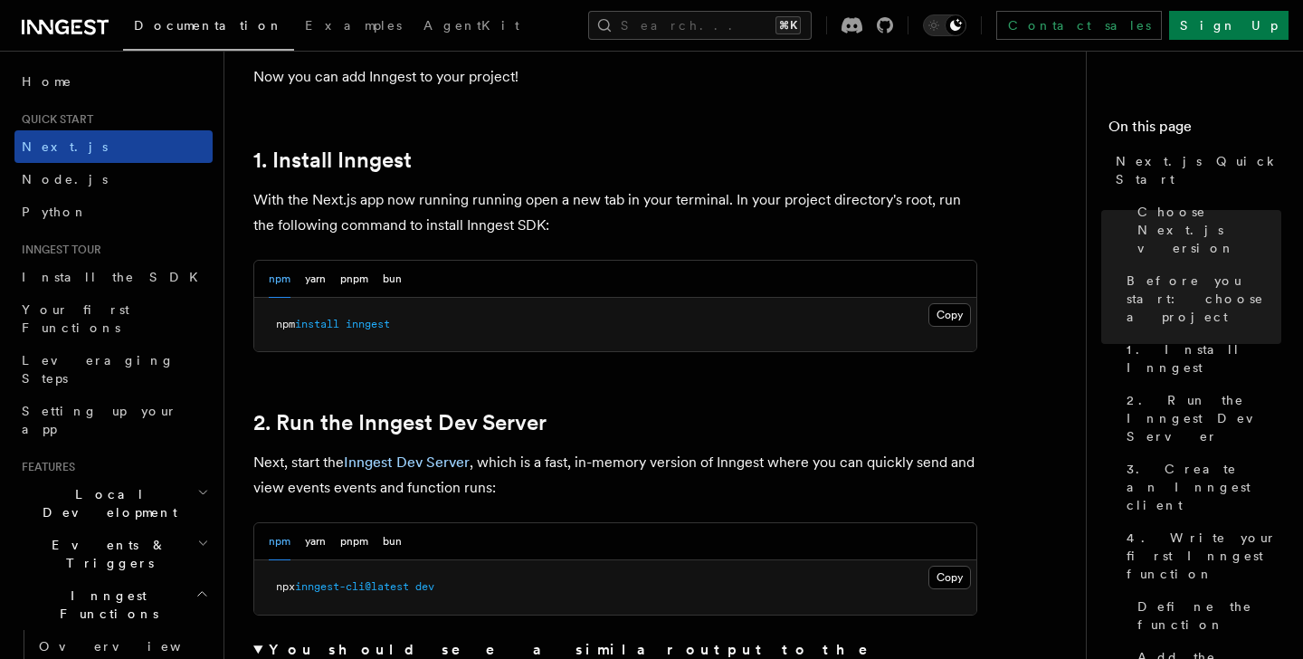
click at [51, 137] on link "Next.js" at bounding box center [113, 146] width 198 height 33
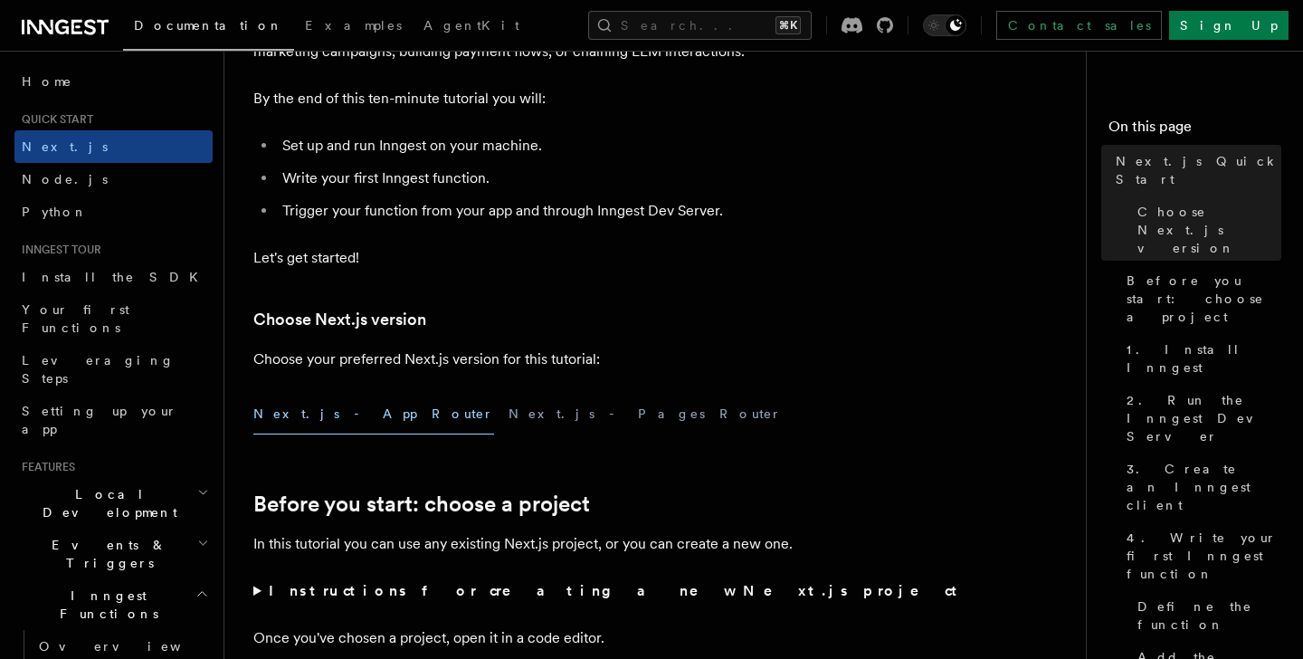
scroll to position [219, 0]
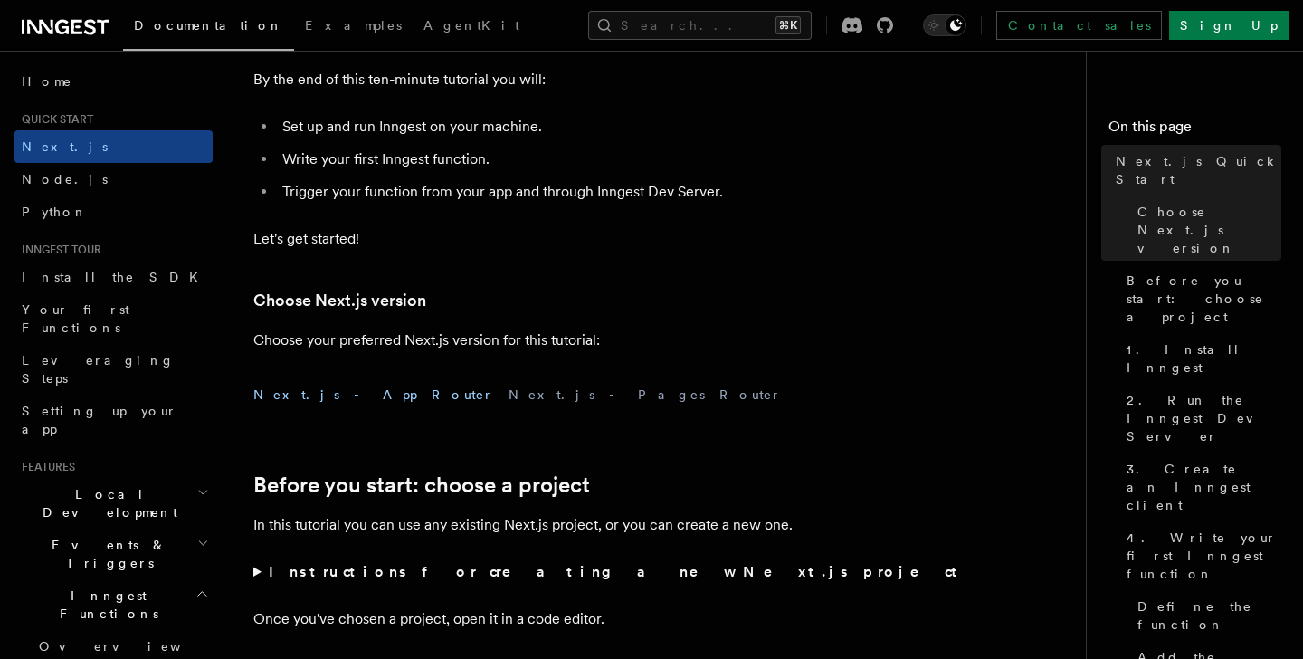
click at [320, 395] on button "Next.js - App Router" at bounding box center [373, 394] width 241 height 41
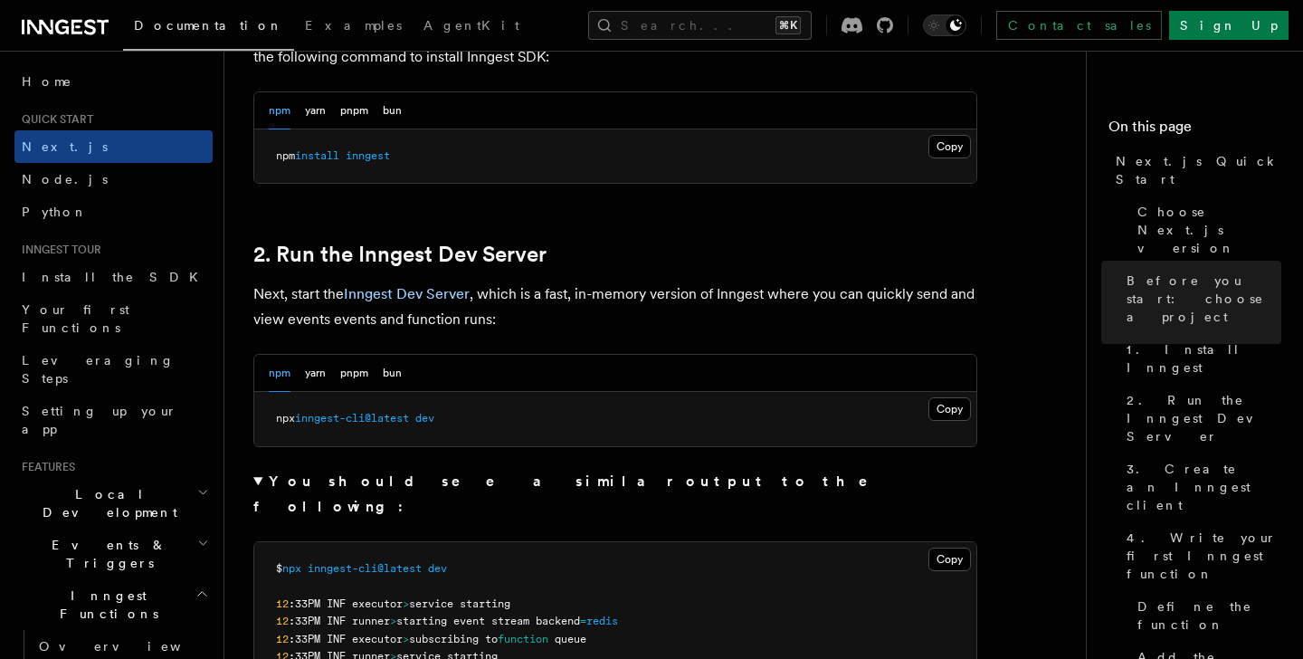
scroll to position [1136, 0]
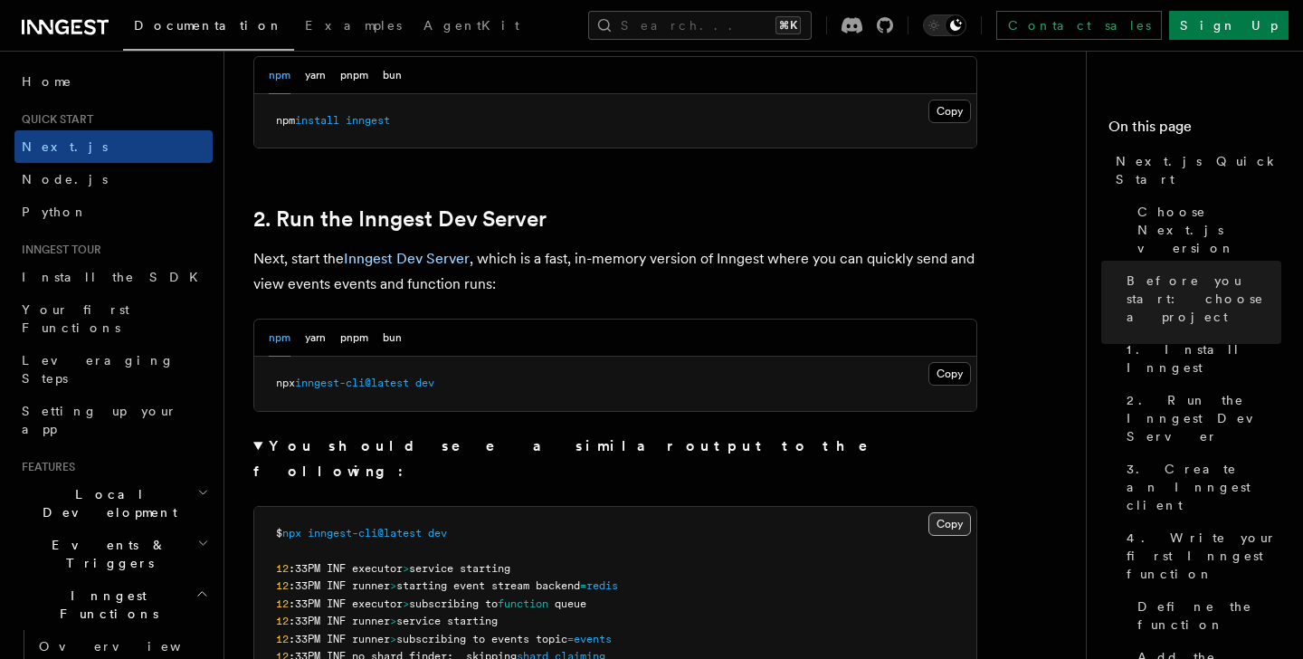
click at [949, 512] on button "Copy Copied" at bounding box center [949, 524] width 43 height 24
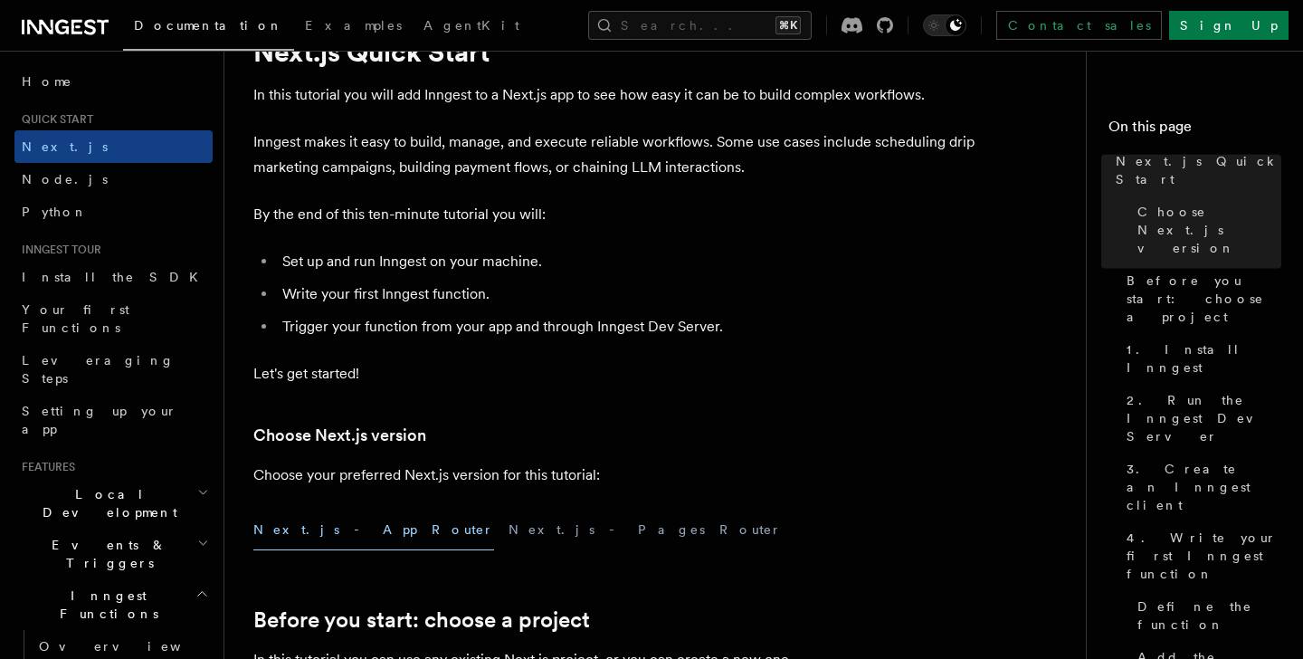
scroll to position [0, 0]
